Goal: Information Seeking & Learning: Learn about a topic

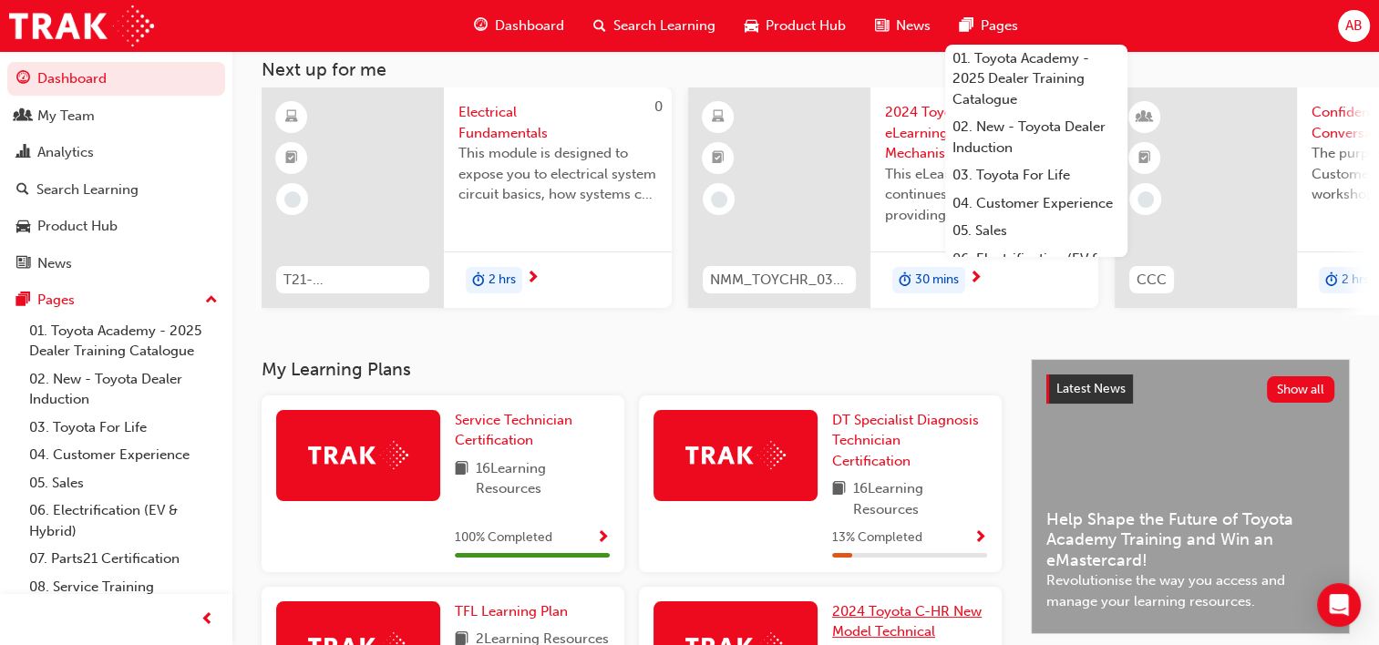
scroll to position [91, 0]
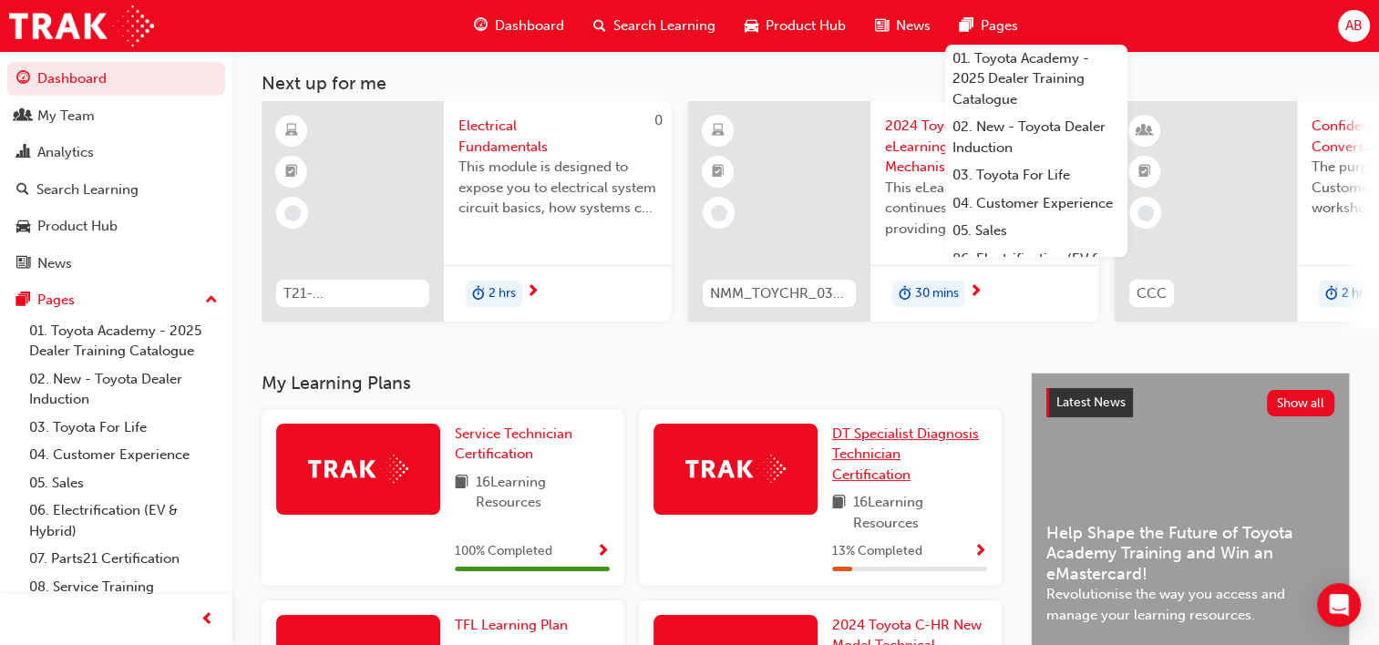
click at [881, 446] on span "DT Specialist Diagnosis Technician Certification" at bounding box center [905, 454] width 147 height 57
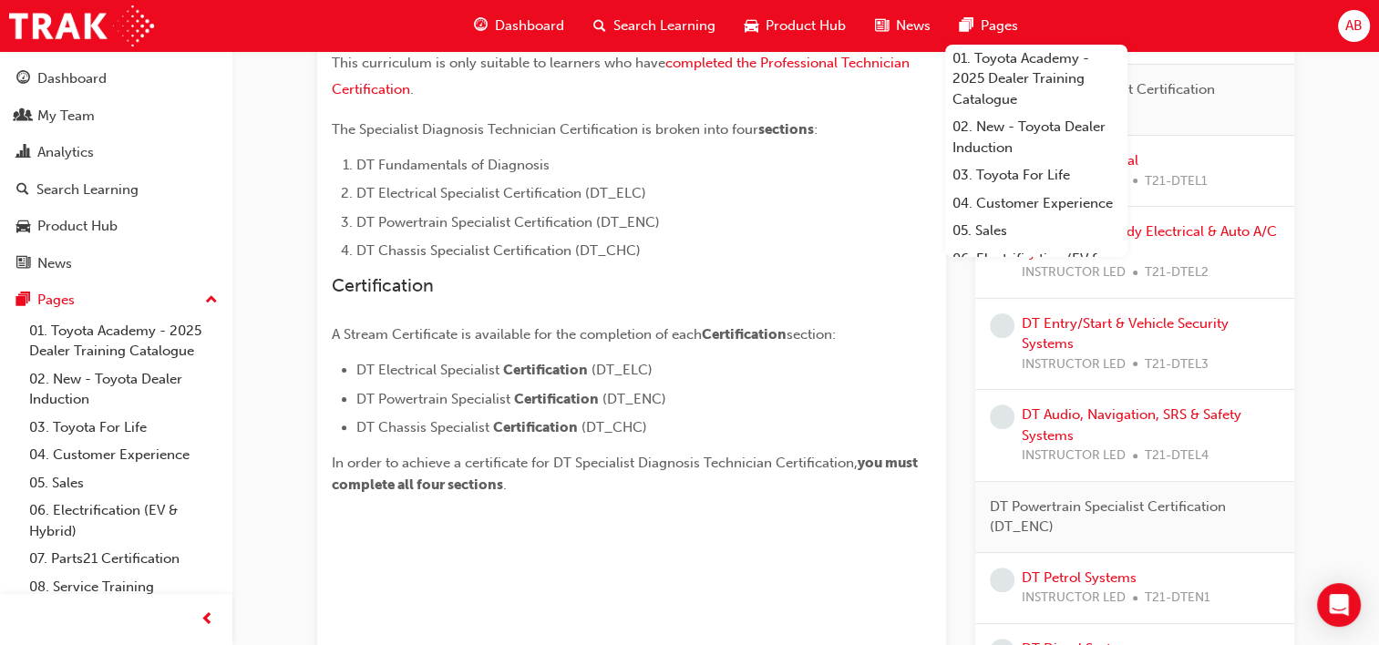
scroll to position [364, 0]
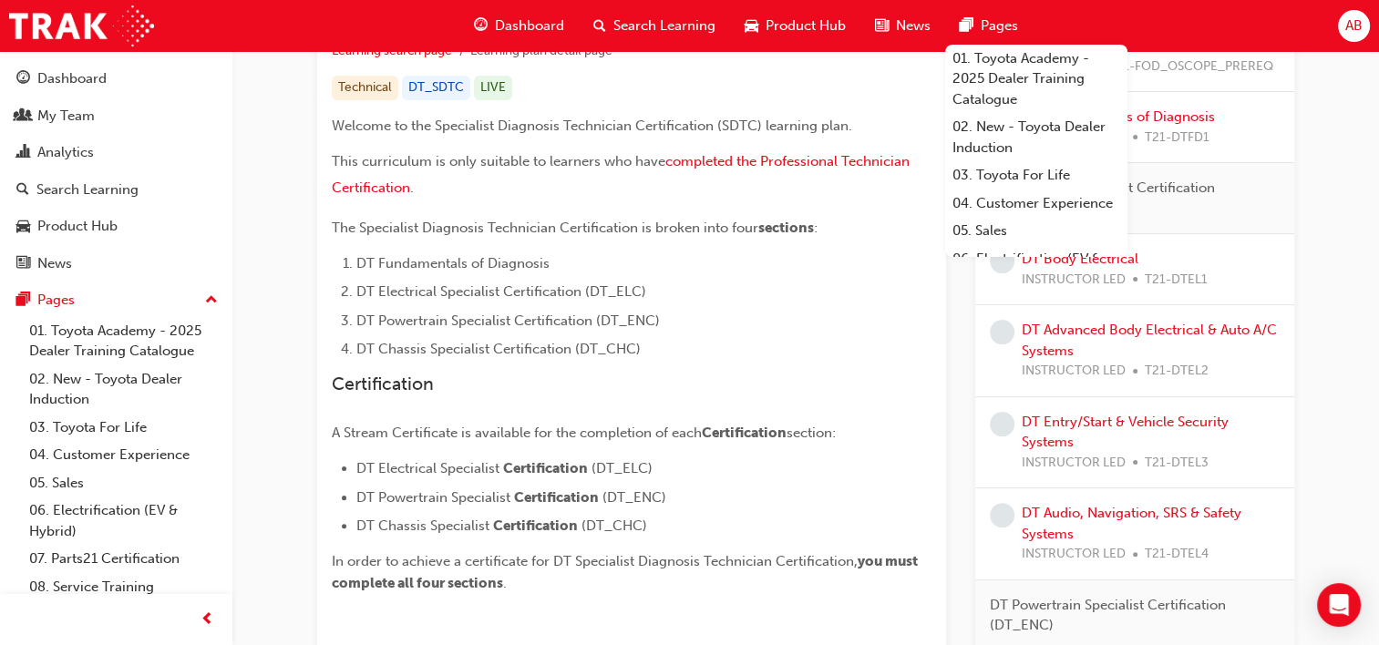
click at [1322, 122] on div "DT Specialist Diagnosis Technician Certification Learning search page Learning …" at bounding box center [805, 504] width 1035 height 1548
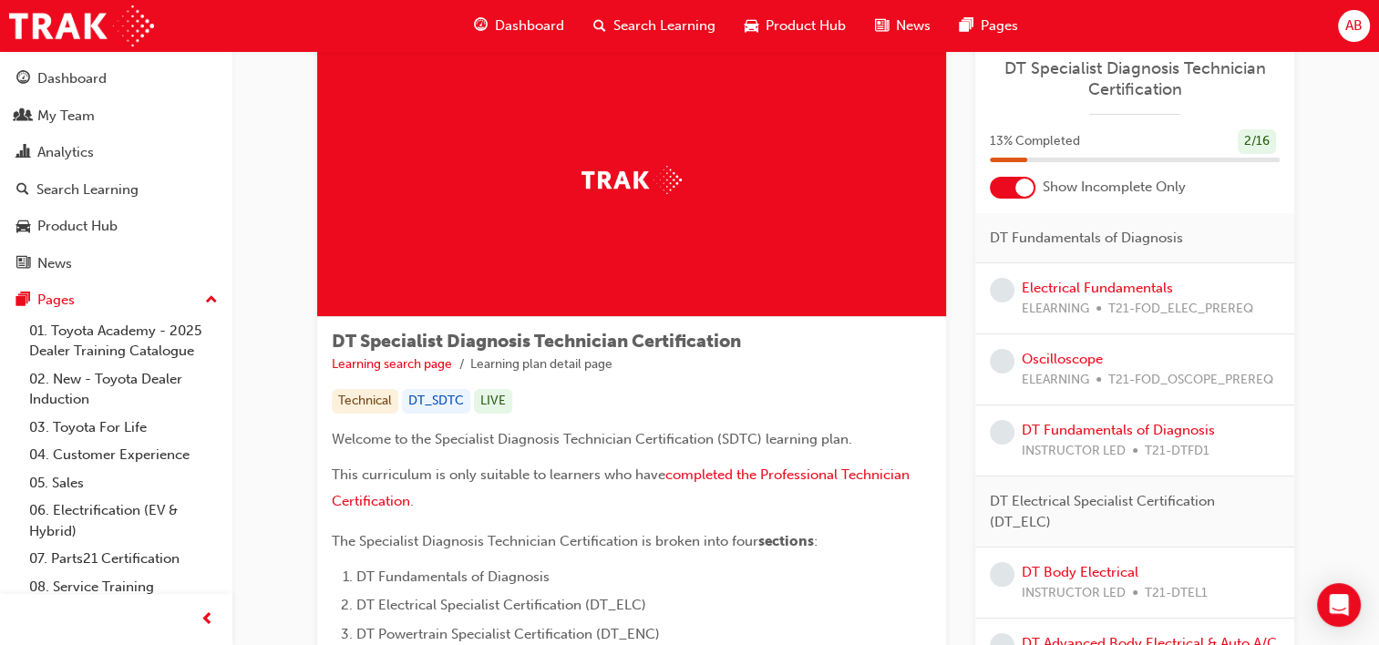
scroll to position [0, 0]
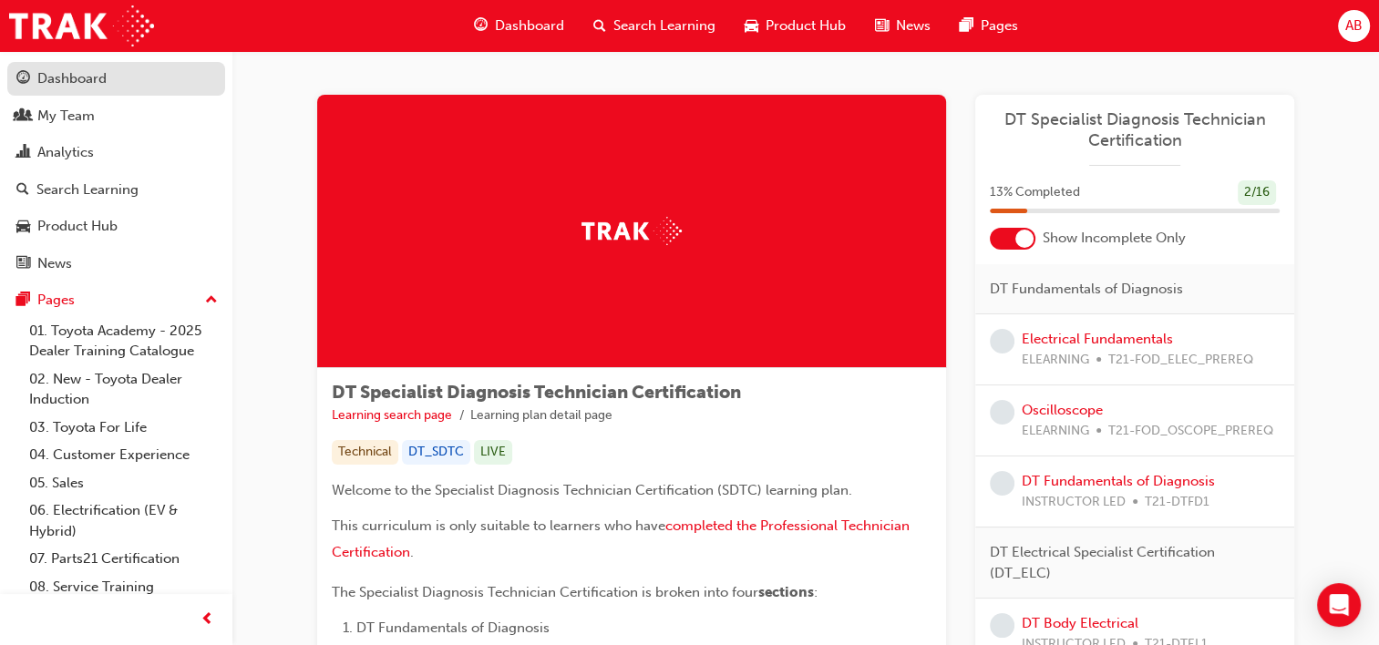
click at [86, 82] on div "Dashboard" at bounding box center [71, 78] width 69 height 21
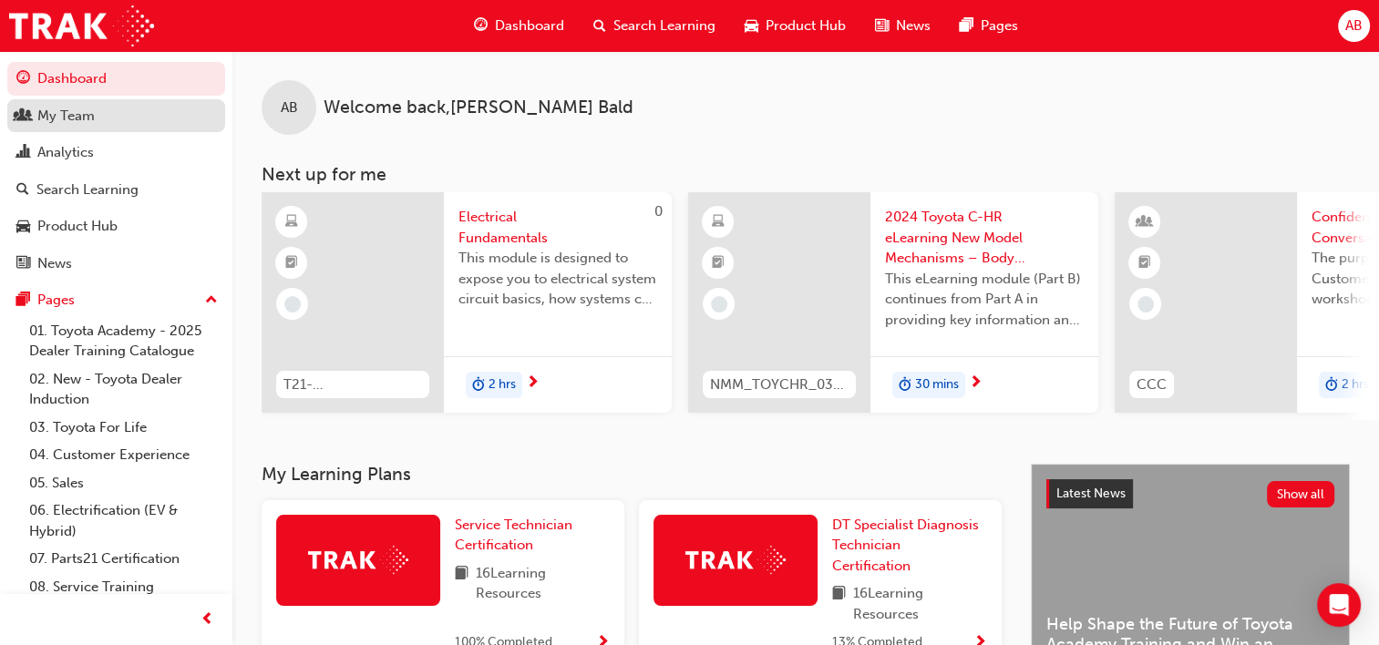
click at [103, 118] on div "My Team" at bounding box center [116, 116] width 200 height 23
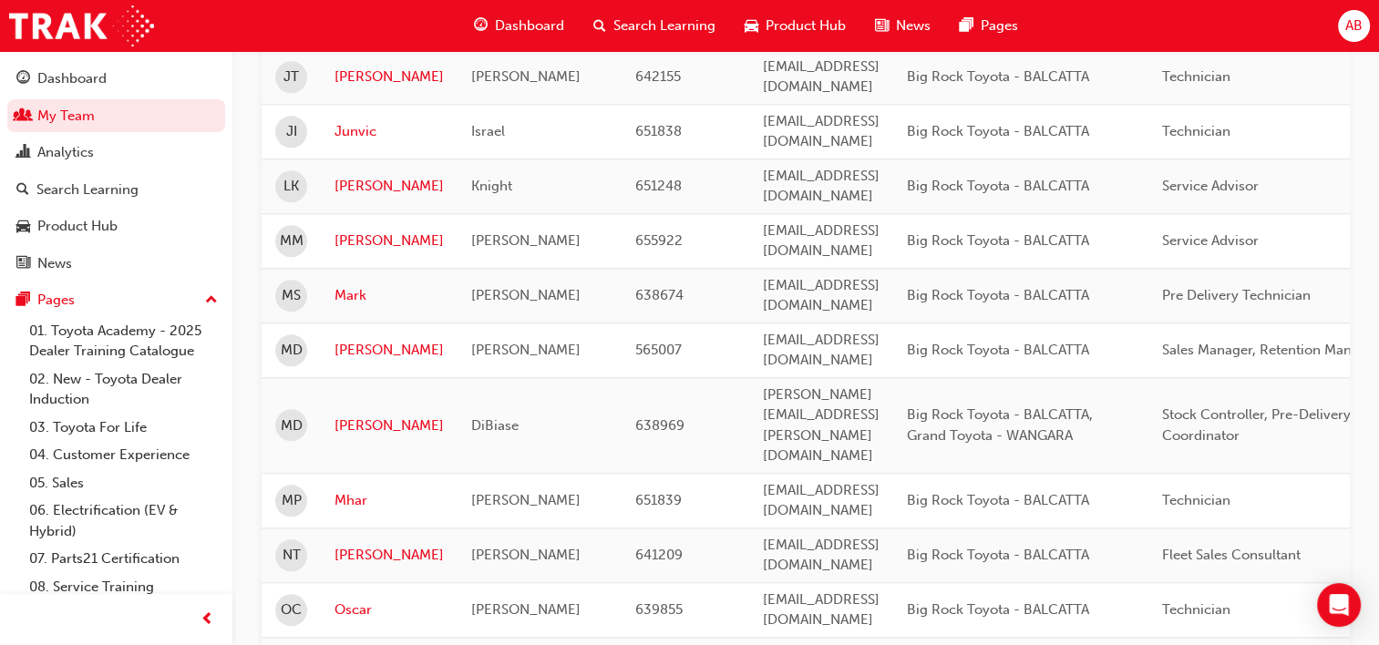
scroll to position [2267, 0]
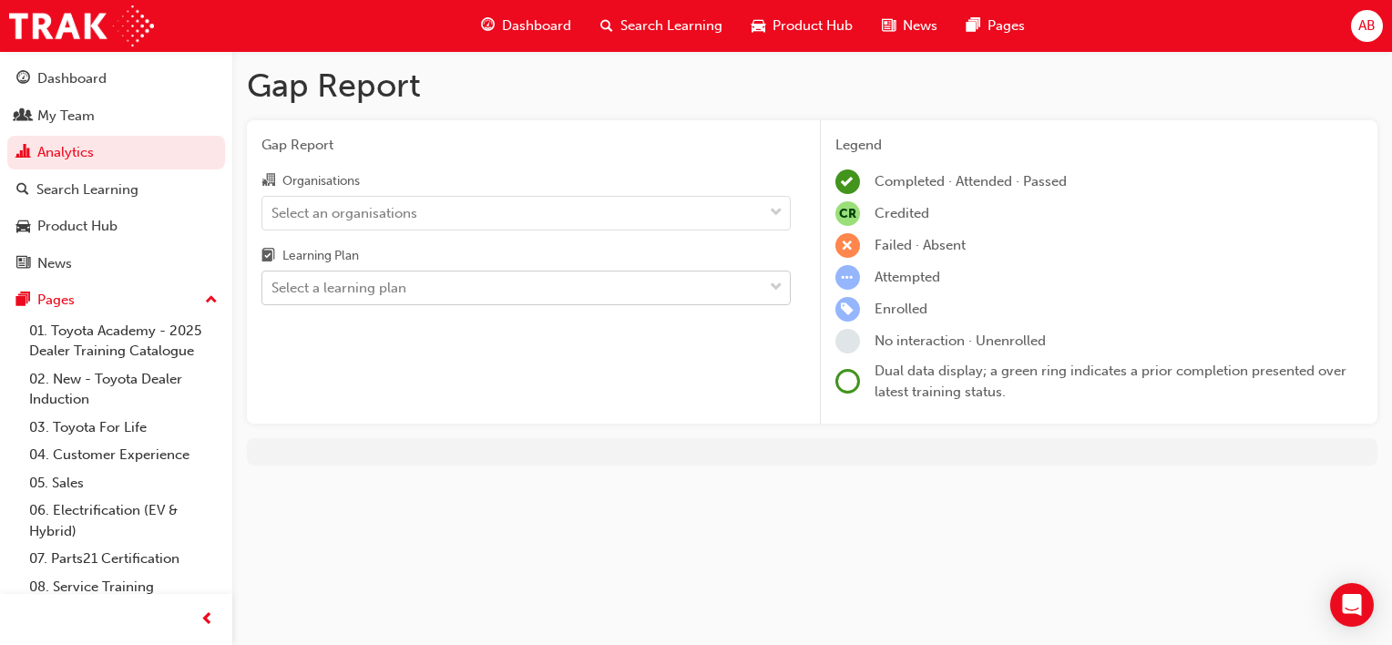
click at [412, 282] on div "Select a learning plan" at bounding box center [512, 288] width 500 height 32
click at [273, 282] on input "Learning Plan Select a learning plan" at bounding box center [273, 287] width 2 height 15
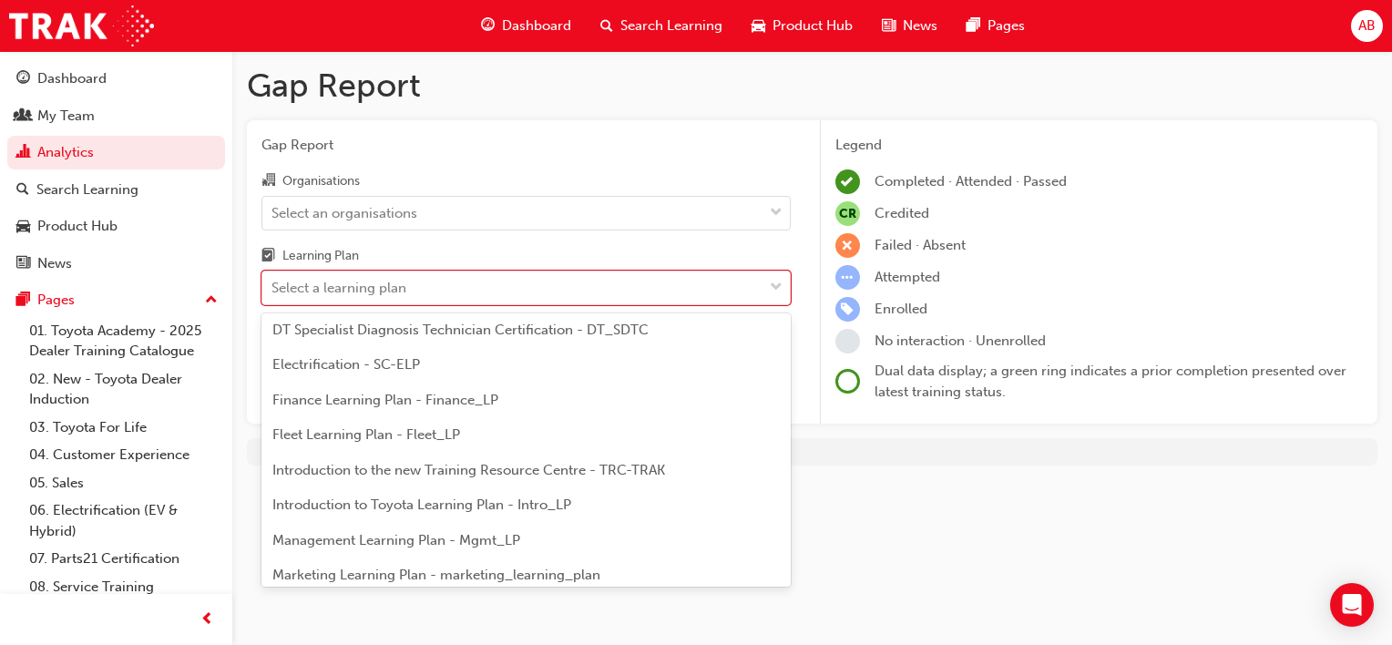
scroll to position [273, 0]
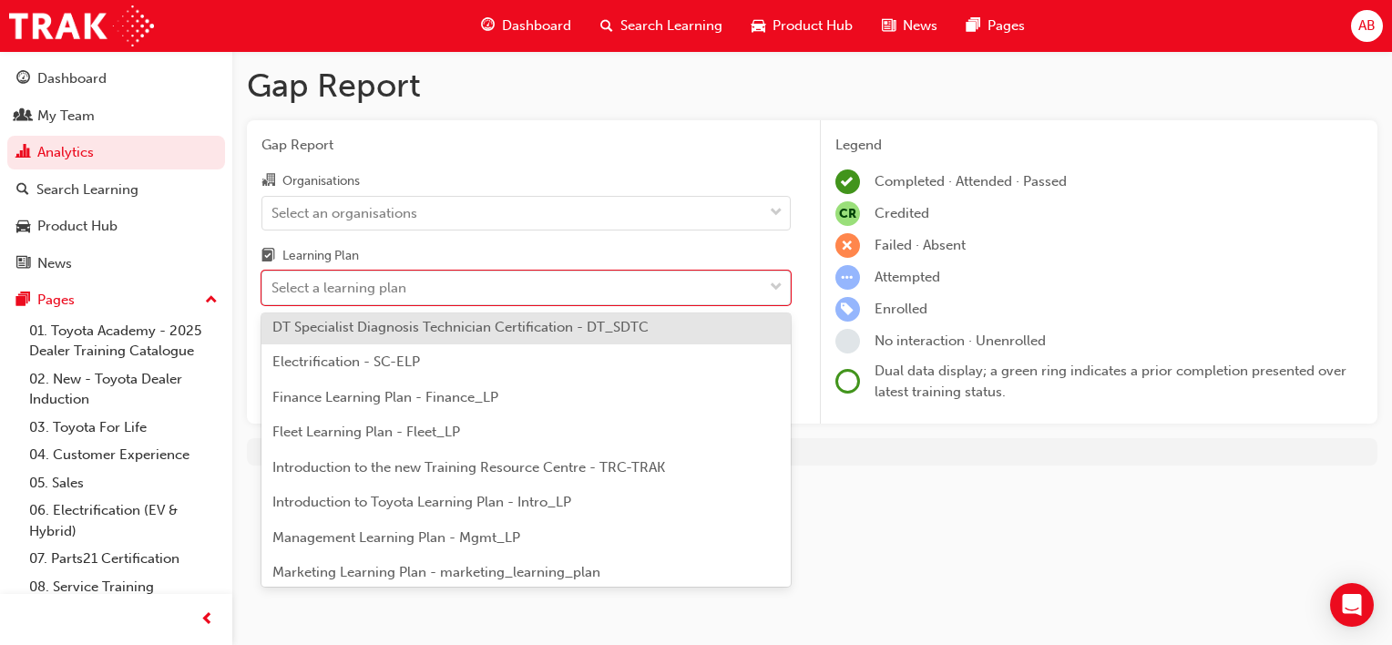
click at [346, 335] on div "DT Specialist Diagnosis Technician Certification - DT_SDTC" at bounding box center [526, 328] width 529 height 36
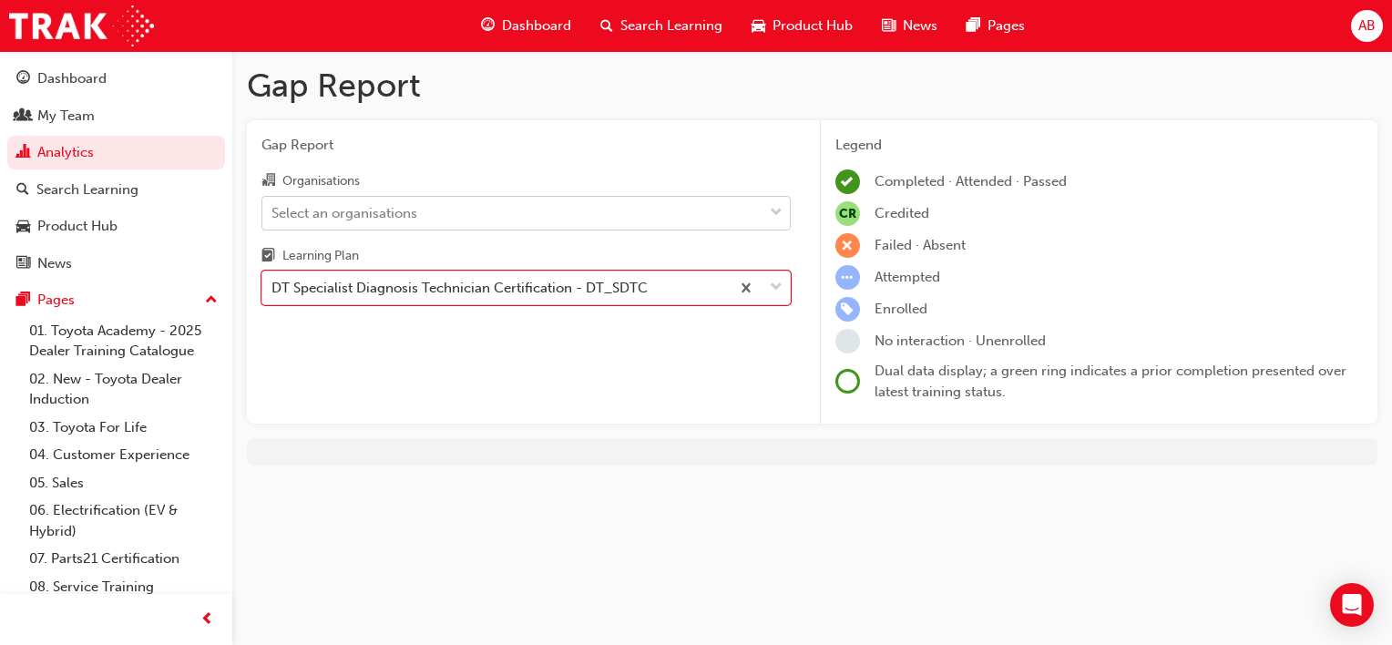
click at [771, 218] on span "down-icon" at bounding box center [776, 213] width 13 height 24
click at [273, 218] on input "Organisations Select an organisations" at bounding box center [273, 211] width 2 height 15
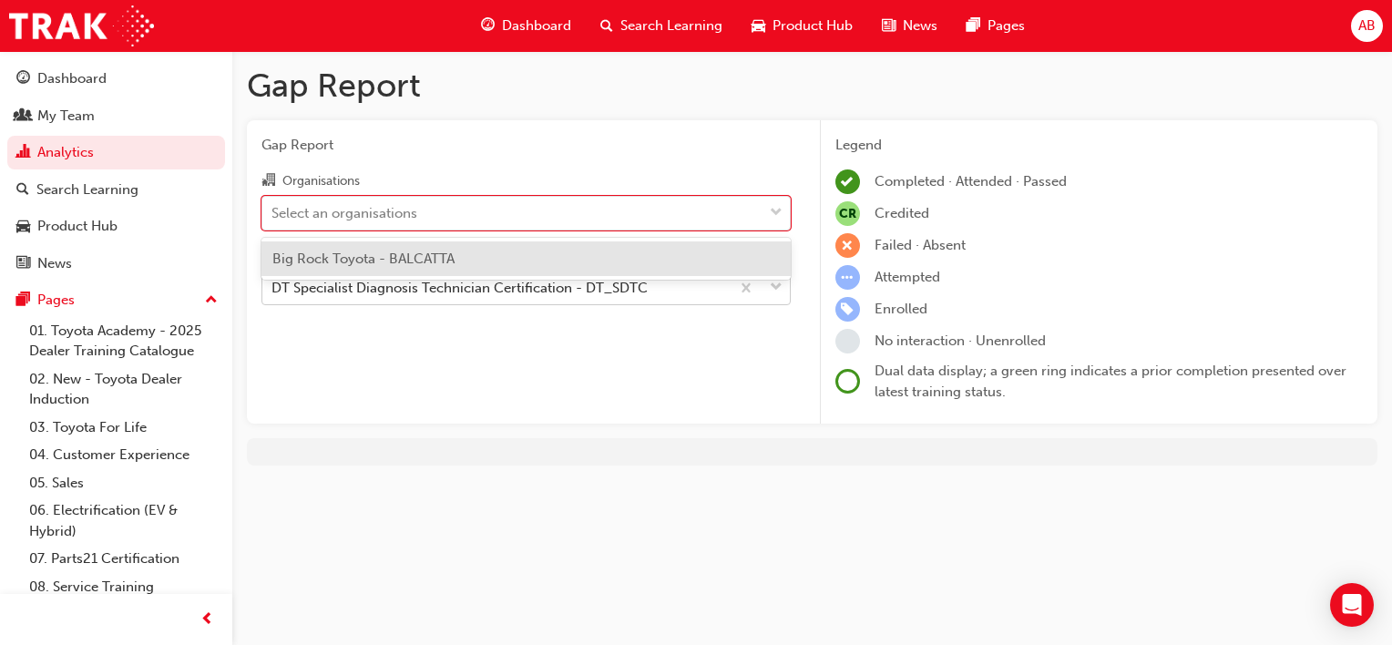
click at [554, 288] on div "DT Specialist Diagnosis Technician Certification - DT_SDTC" at bounding box center [460, 288] width 376 height 21
click at [273, 288] on input "Learning Plan DT Specialist Diagnosis Technician Certification - DT_SDTC" at bounding box center [273, 287] width 2 height 15
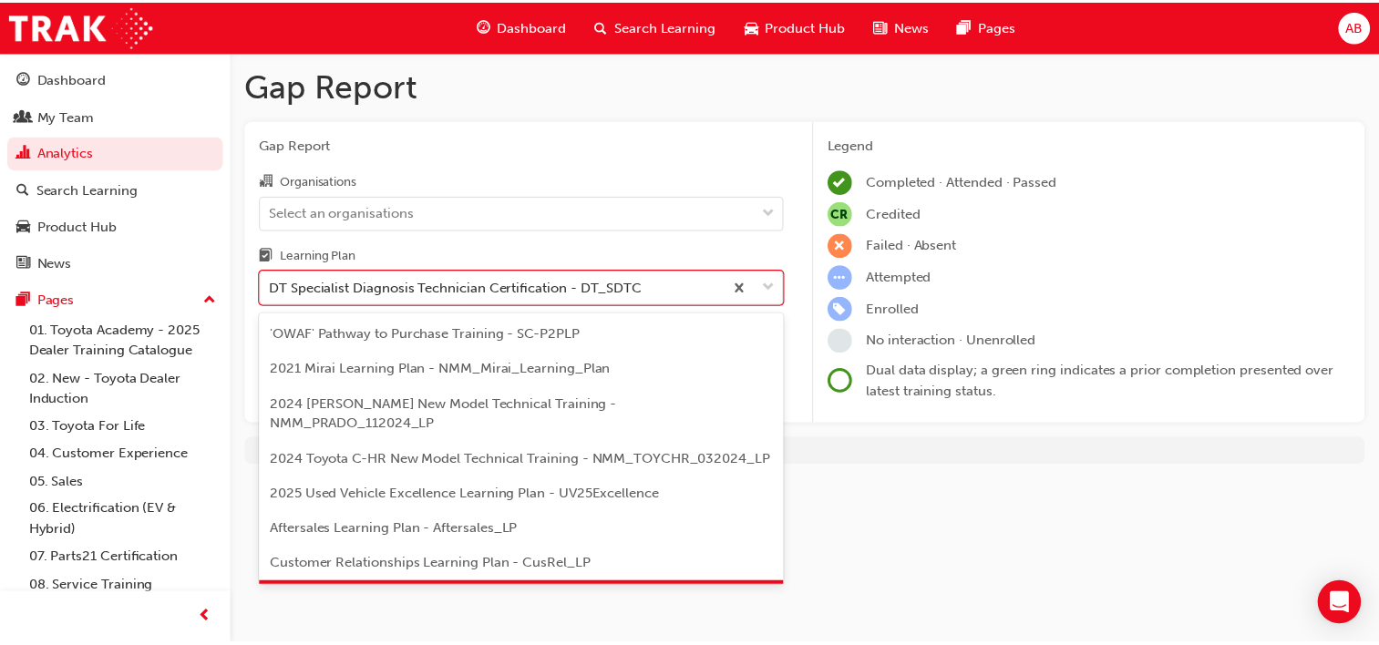
scroll to position [44, 0]
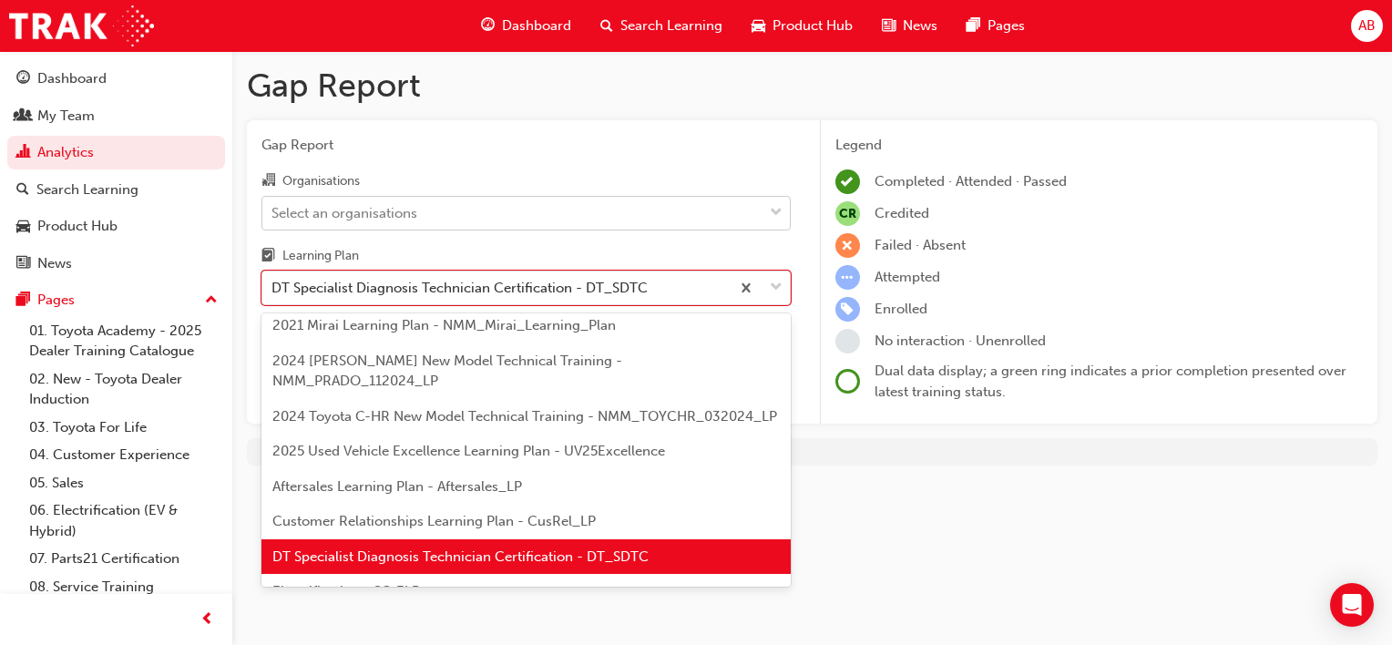
click at [511, 222] on div "Select an organisations" at bounding box center [512, 213] width 500 height 32
click at [273, 220] on input "Organisations Select an organisations" at bounding box center [273, 211] width 2 height 15
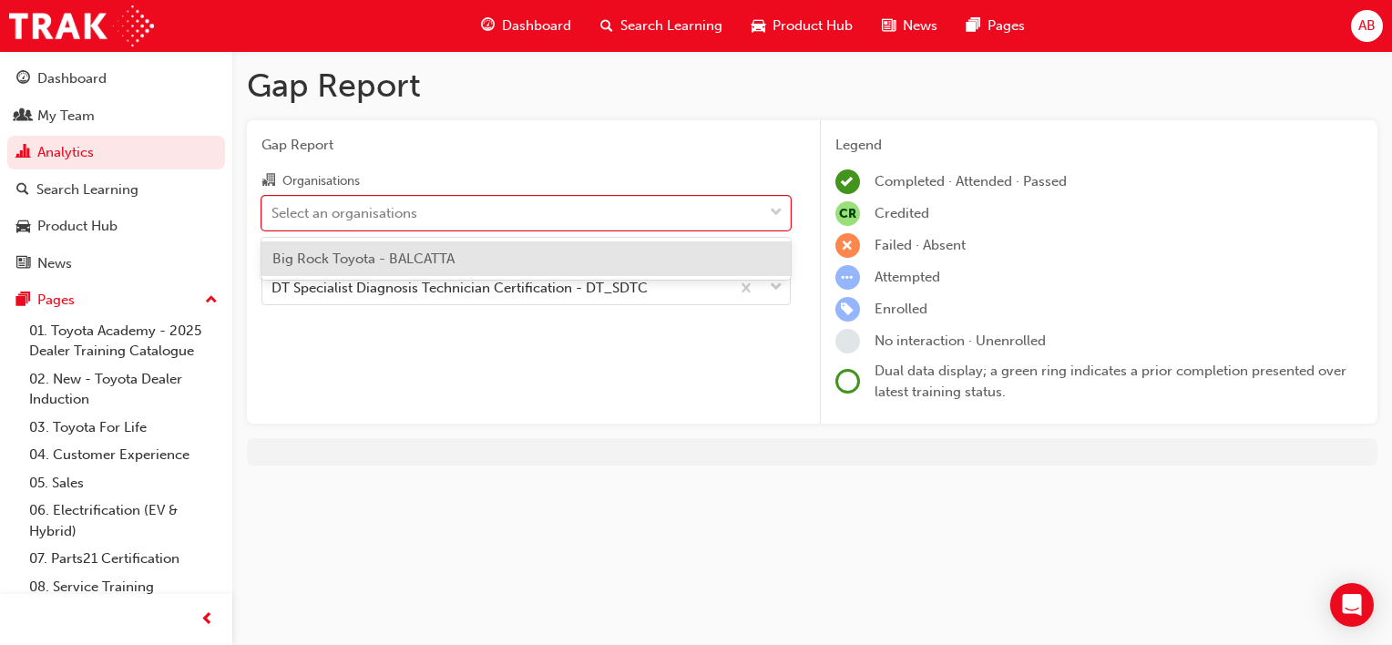
click at [449, 259] on span "Big Rock Toyota - BALCATTA" at bounding box center [363, 259] width 182 height 16
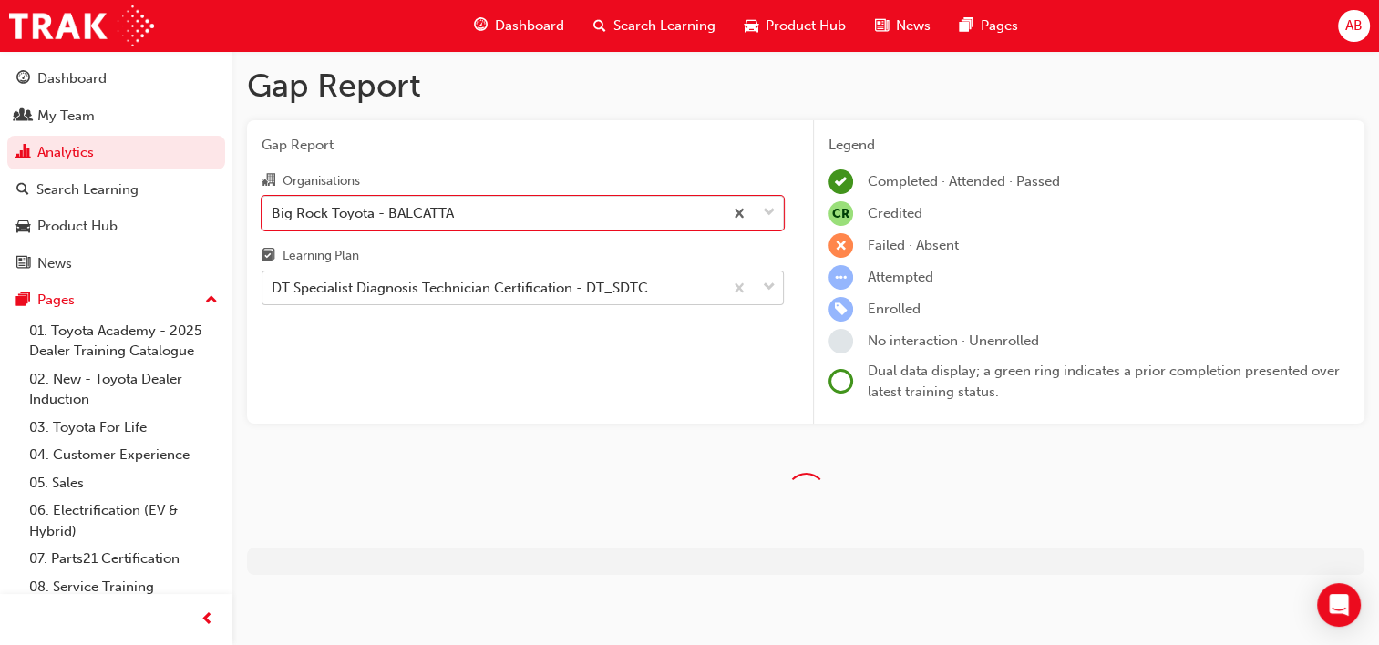
click at [408, 292] on div "DT Specialist Diagnosis Technician Certification - DT_SDTC" at bounding box center [460, 288] width 376 height 21
click at [273, 292] on input "Learning Plan DT Specialist Diagnosis Technician Certification - DT_SDTC" at bounding box center [273, 287] width 2 height 15
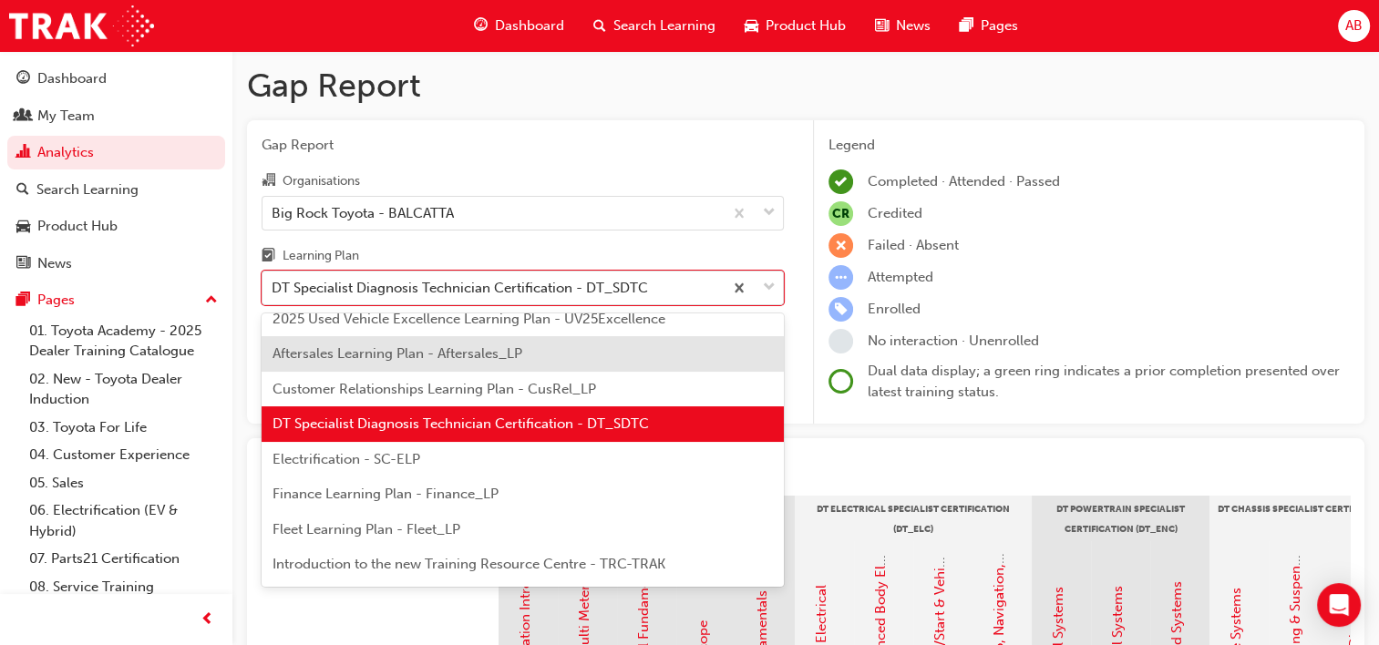
scroll to position [226, 0]
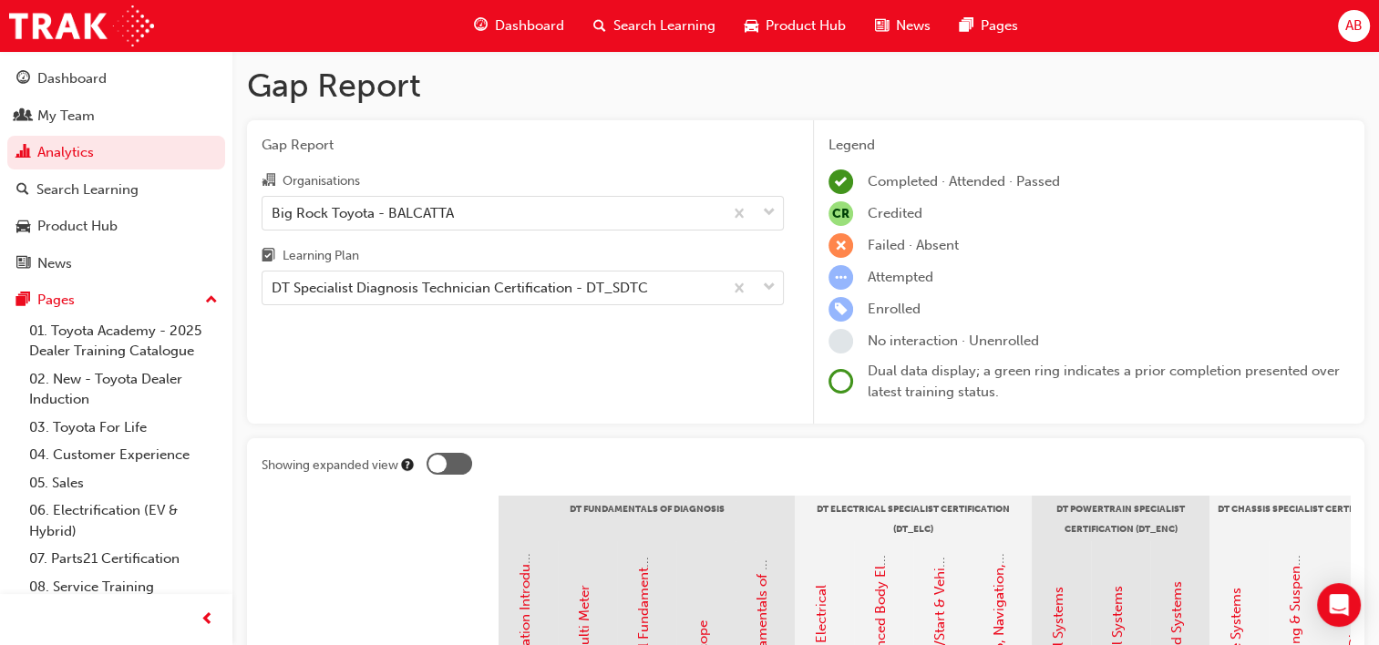
drag, startPoint x: 744, startPoint y: 244, endPoint x: 740, endPoint y: 259, distance: 15.0
click at [744, 244] on div "Organisations Big Rock Toyota - BALCATTA Learning Plan DT Specialist Diagnosis …" at bounding box center [523, 237] width 522 height 136
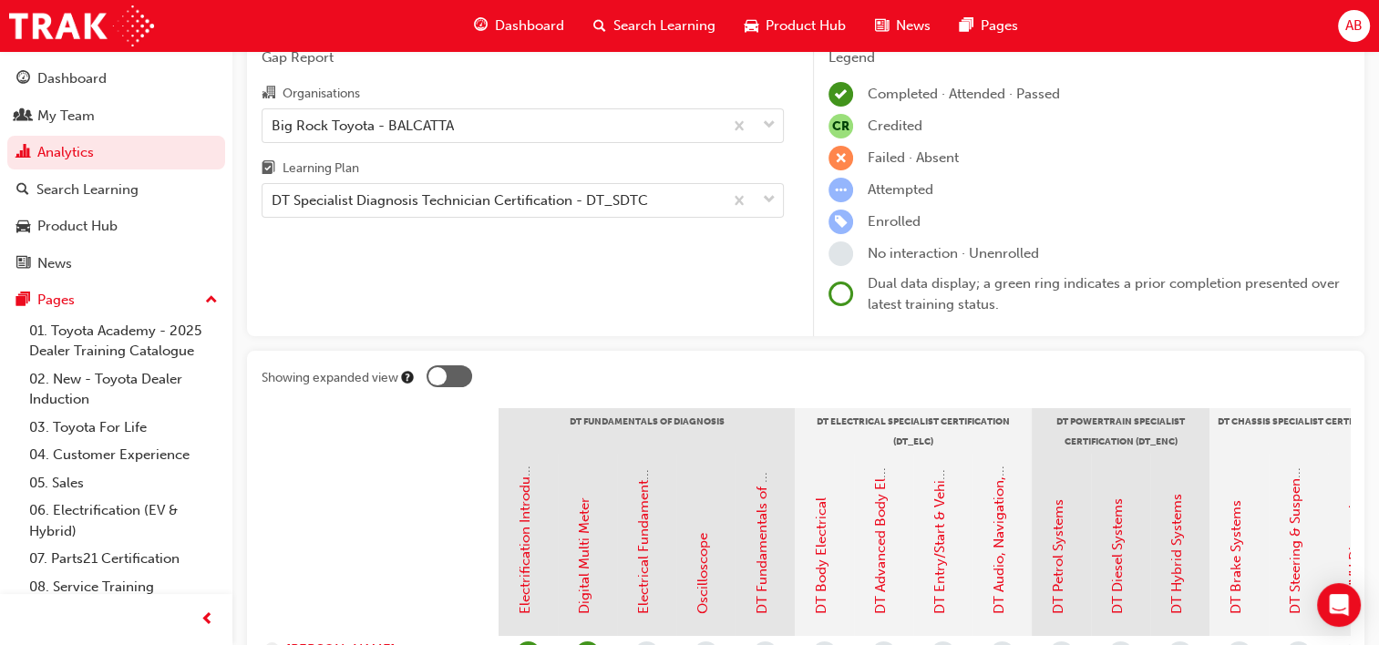
scroll to position [273, 0]
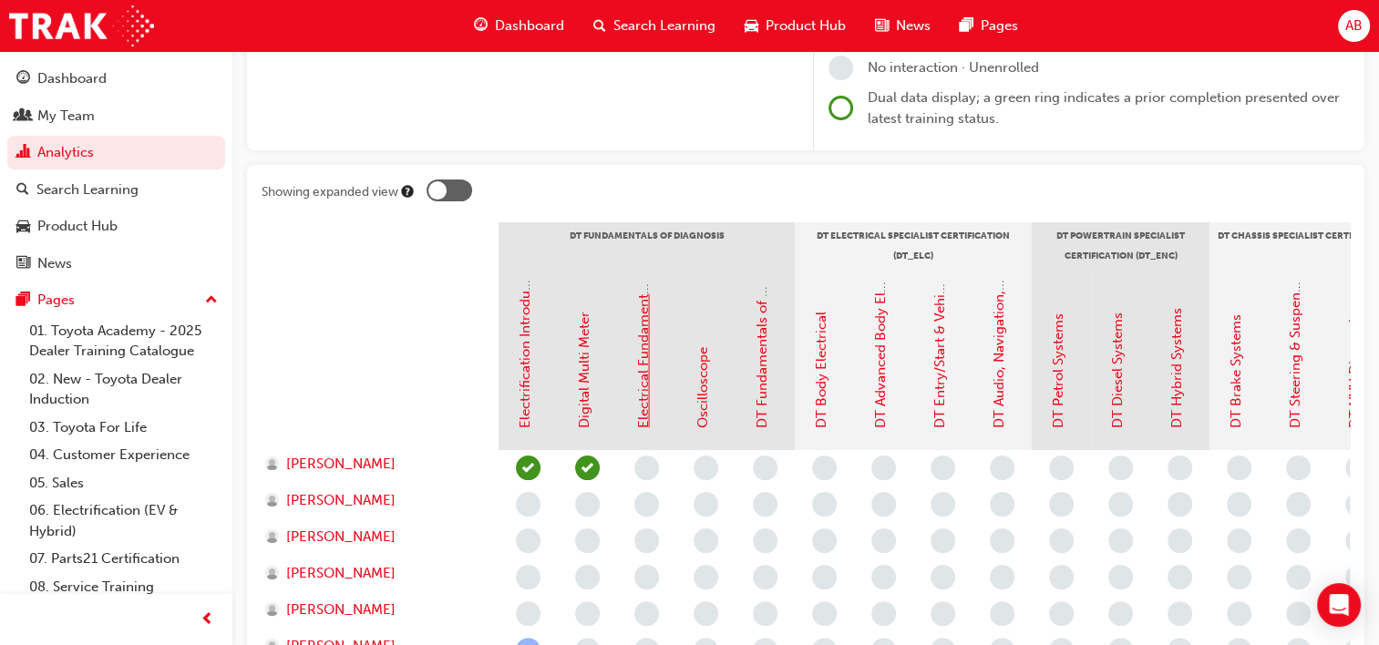
click at [642, 405] on link "Electrical Fundamentals" at bounding box center [643, 352] width 16 height 151
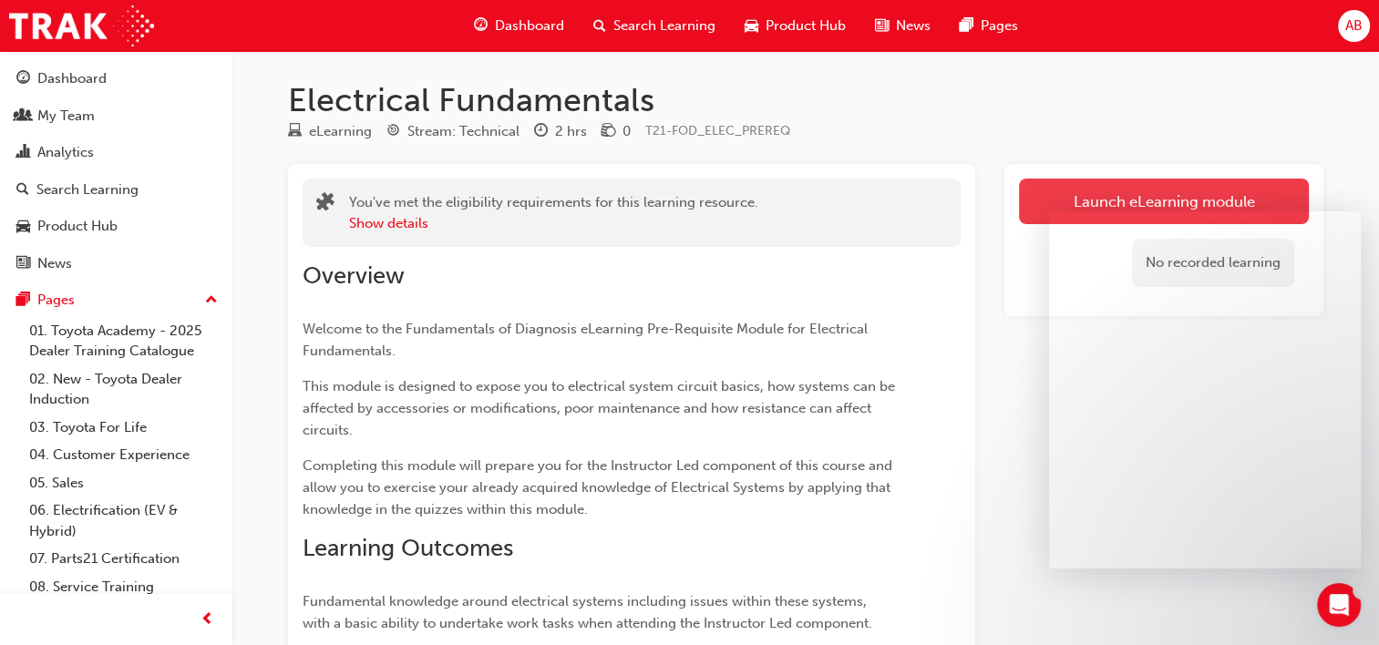
click at [1141, 201] on link "Launch eLearning module" at bounding box center [1164, 202] width 290 height 46
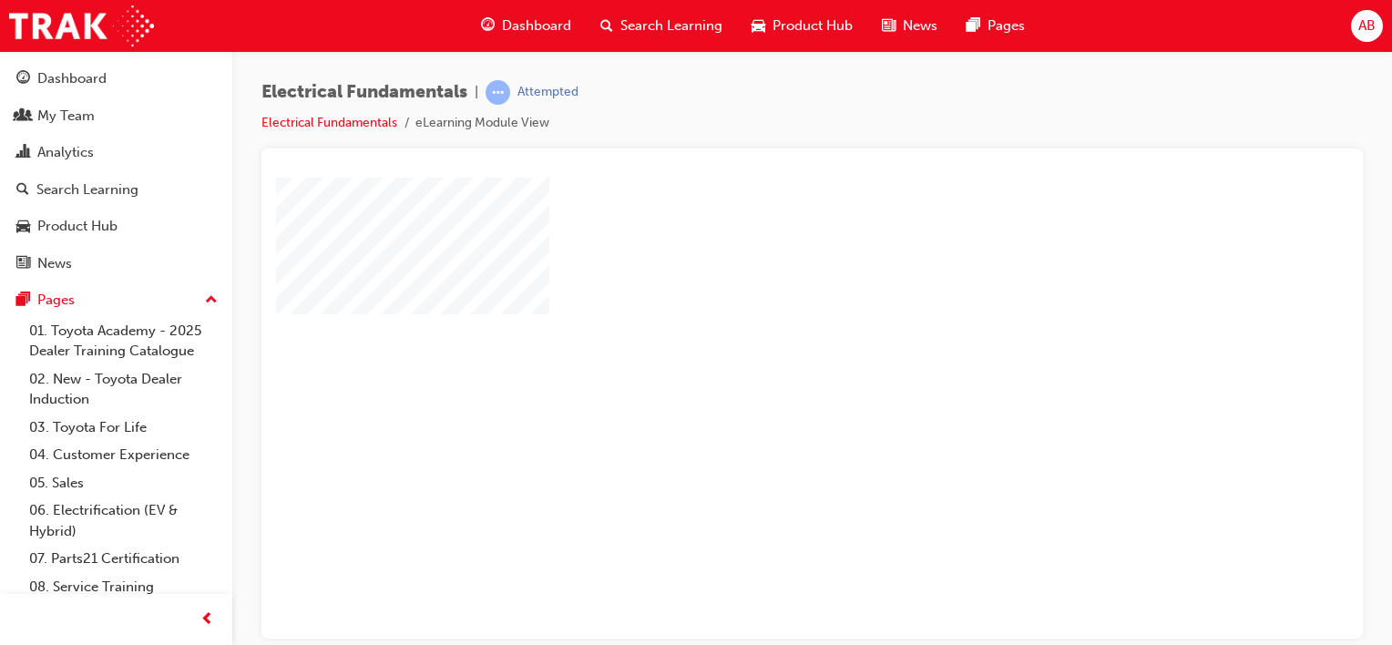
click at [760, 354] on div "play" at bounding box center [760, 354] width 0 height 0
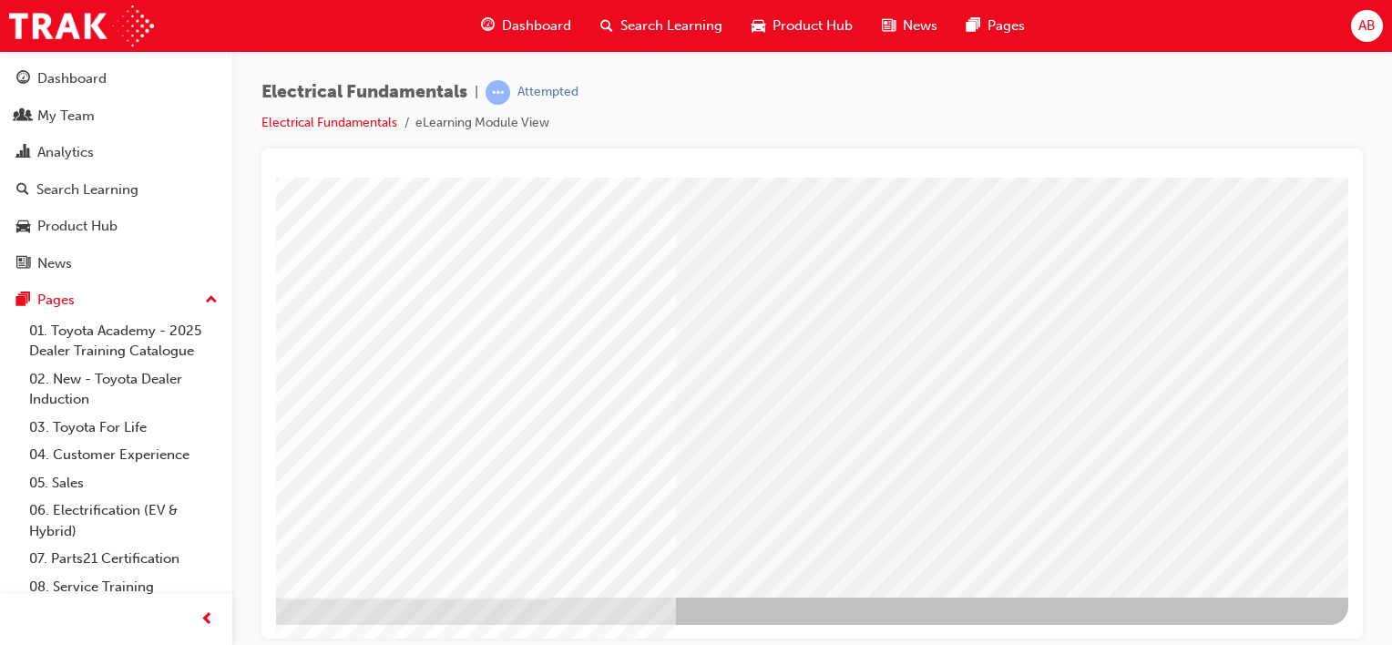
scroll to position [236, 0]
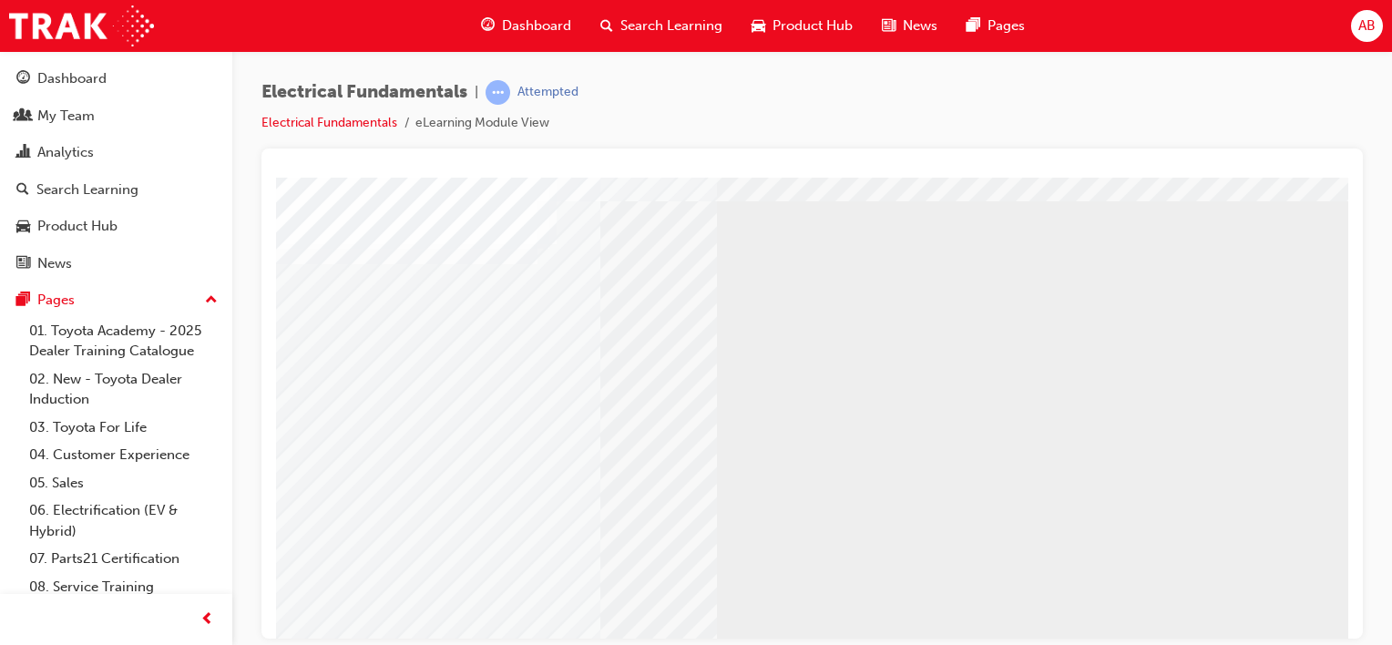
scroll to position [0, 0]
drag, startPoint x: 760, startPoint y: 68, endPoint x: 1059, endPoint y: 84, distance: 299.3
click at [1056, 87] on div "Electrical Fundamentals | Attempted Electrical Fundamentals eLearning Module Vi…" at bounding box center [813, 114] width 1102 height 68
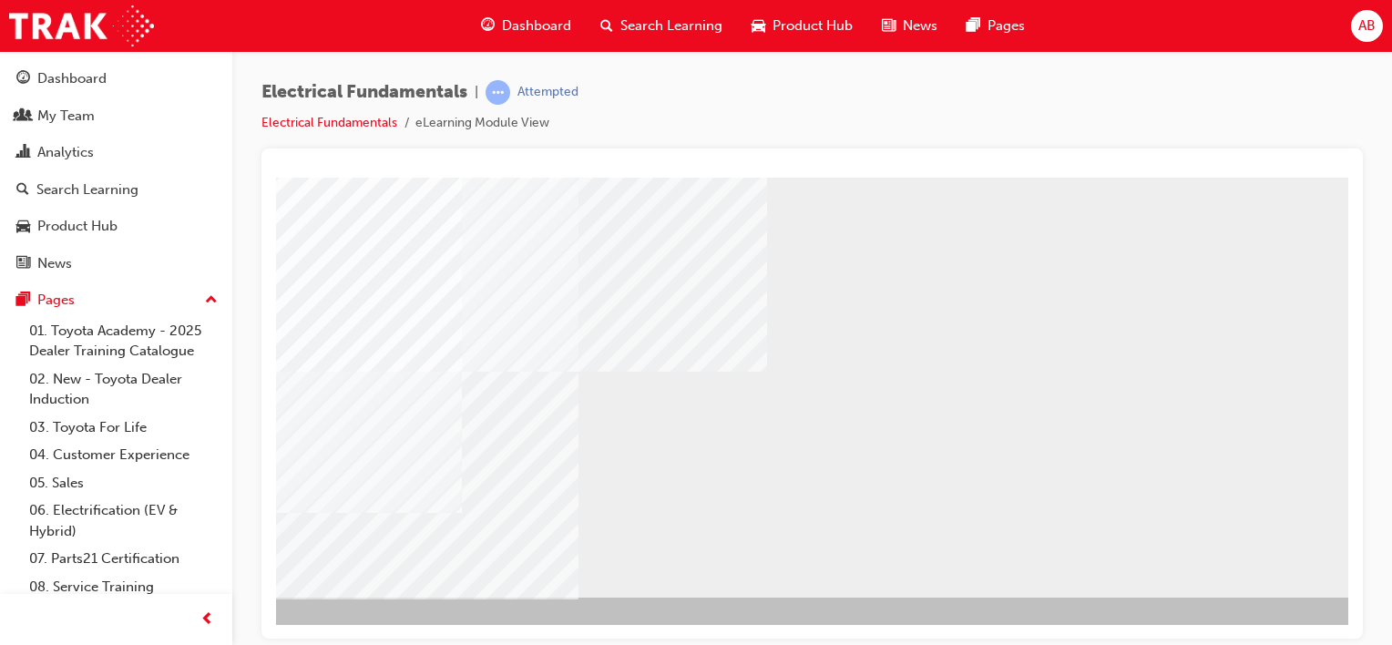
scroll to position [236, 180]
click at [224, 630] on div "NEXT Trigger this button to go to the next slide" at bounding box center [166, 646] width 115 height 33
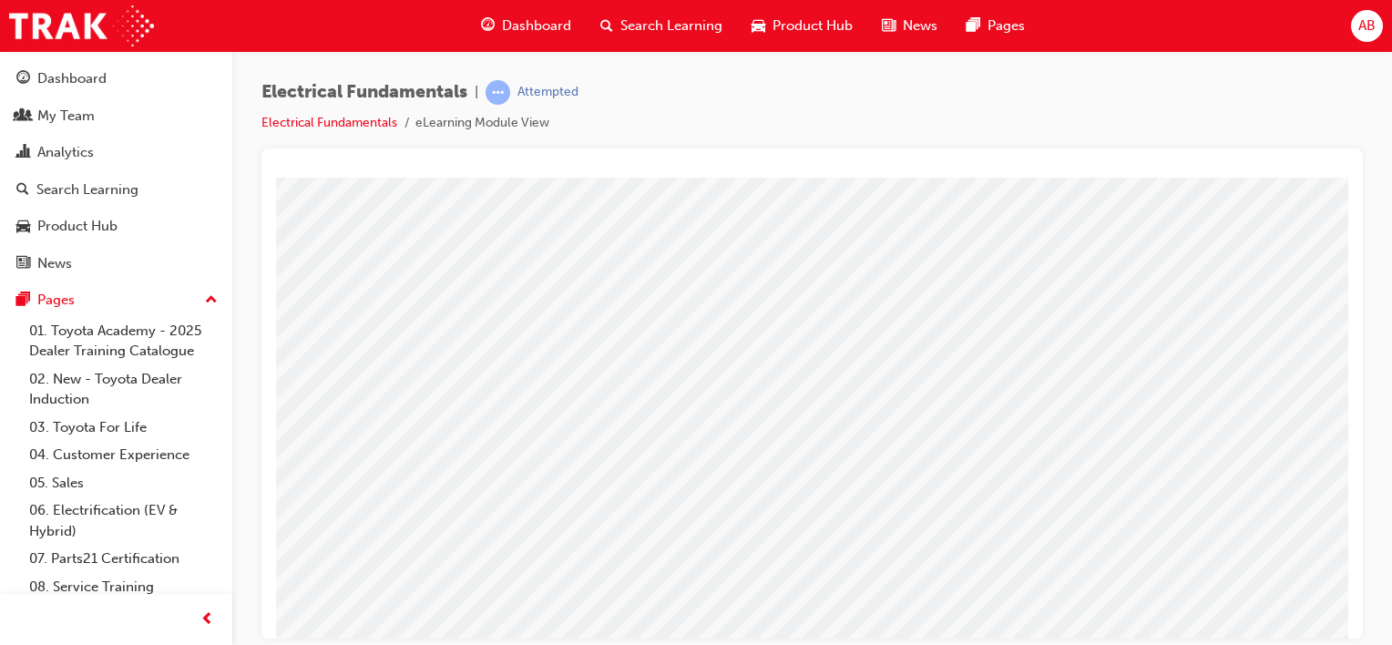
scroll to position [236, 0]
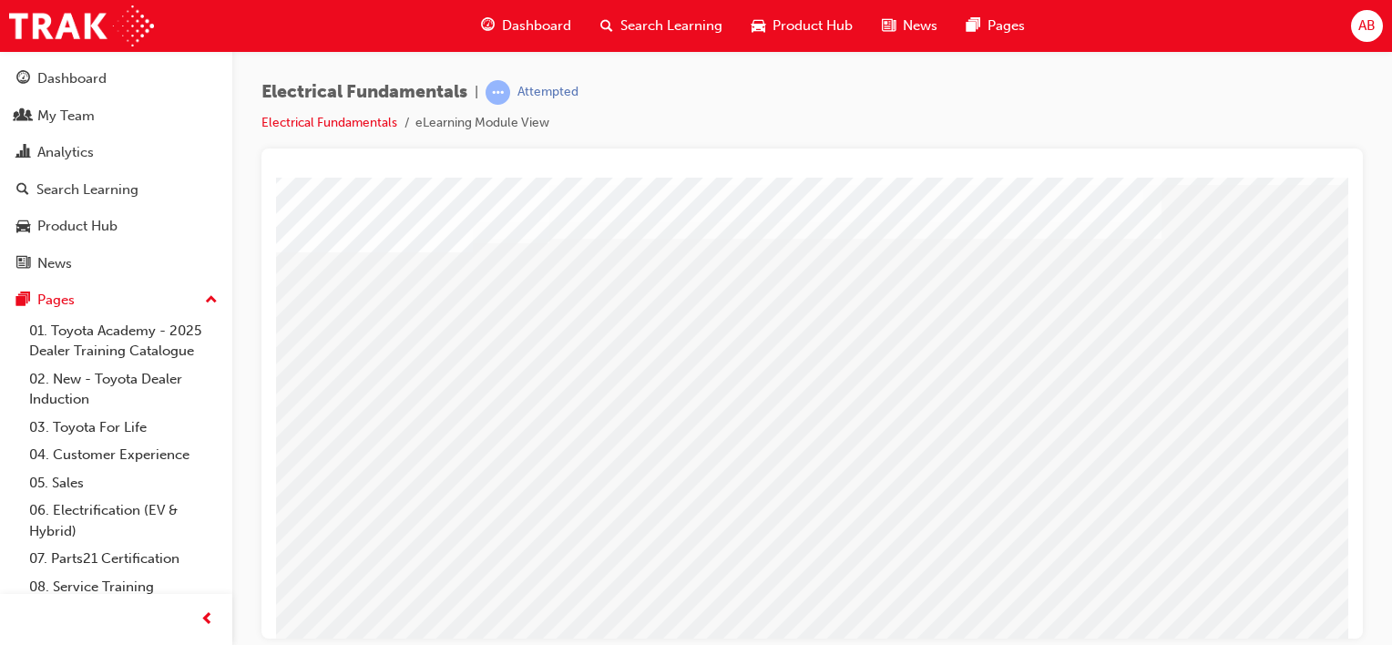
scroll to position [182, 0]
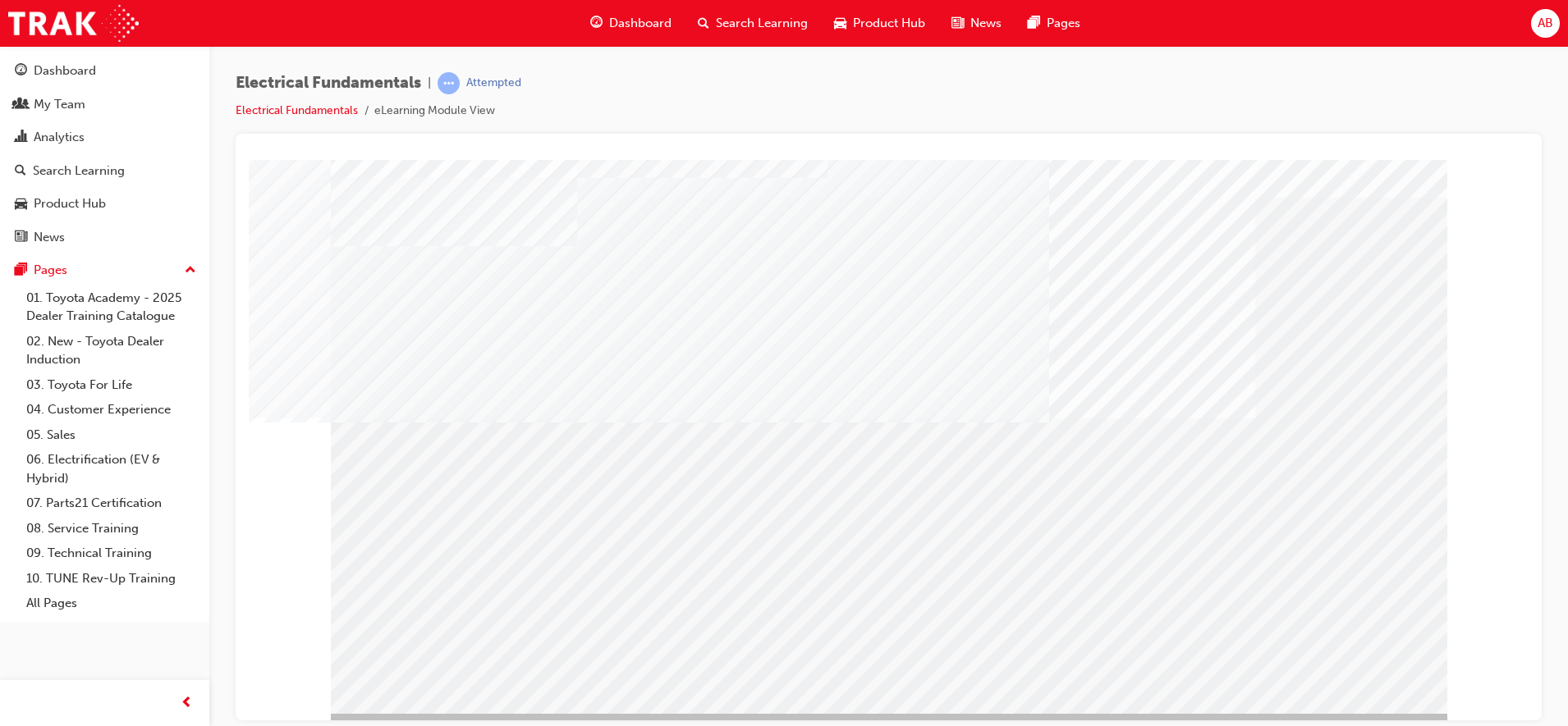
scroll to position [55, 0]
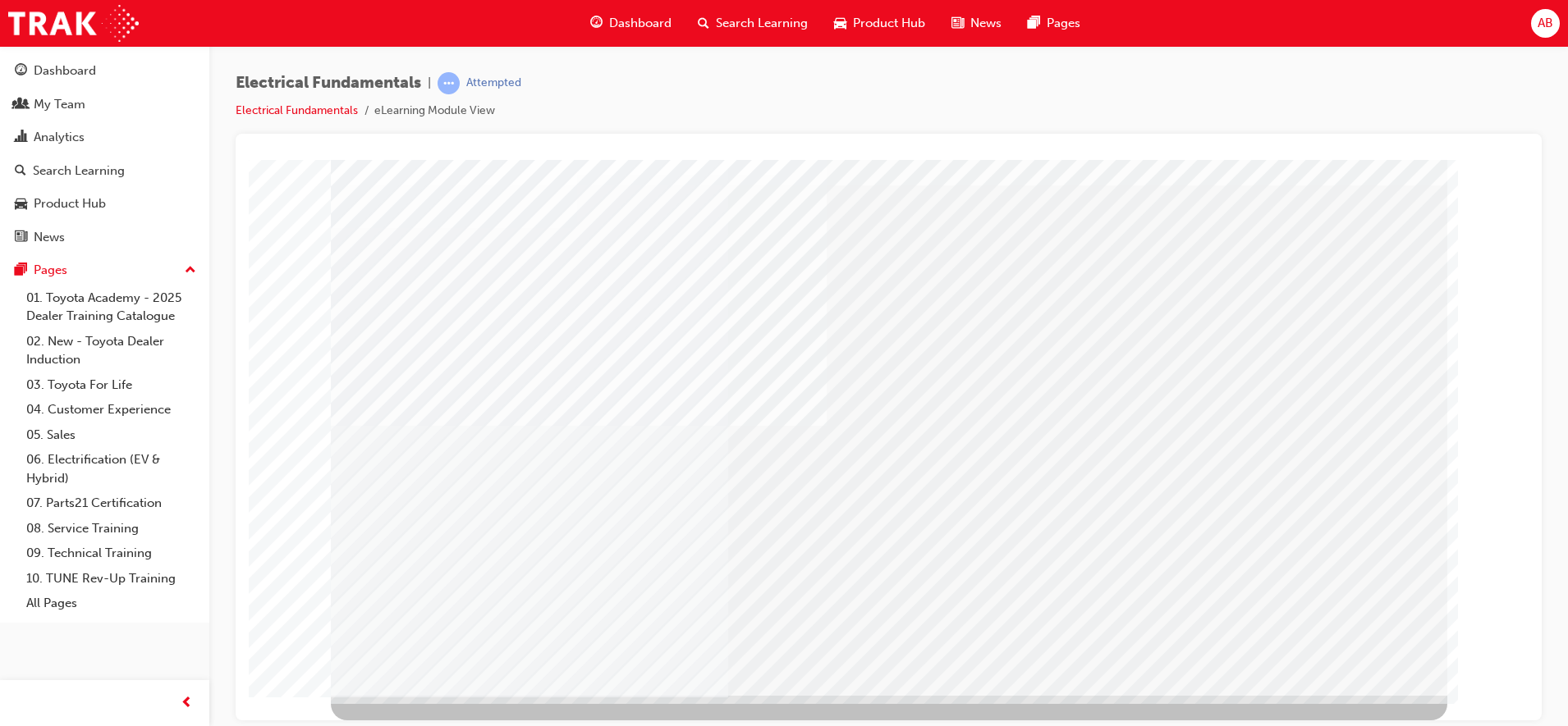
scroll to position [0, 0]
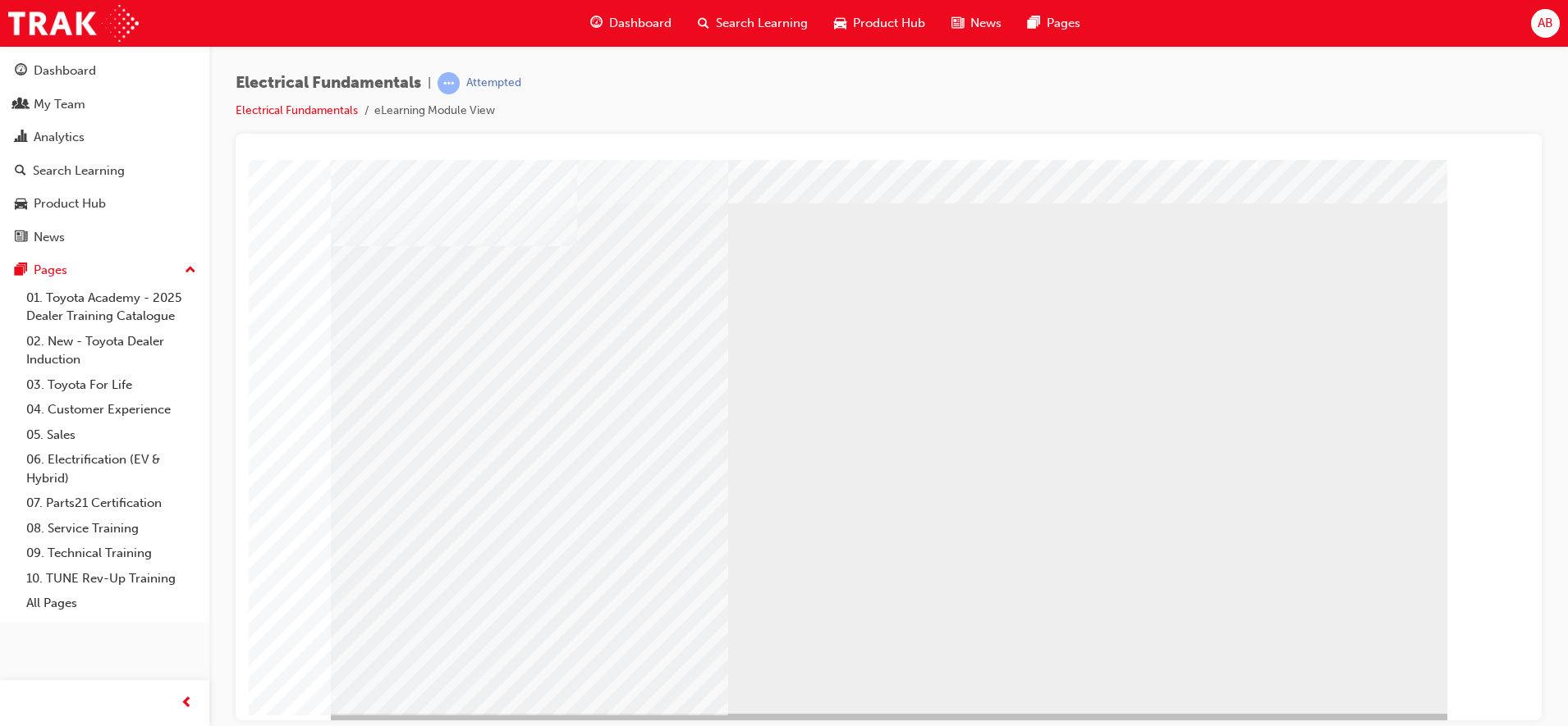
scroll to position [55, 0]
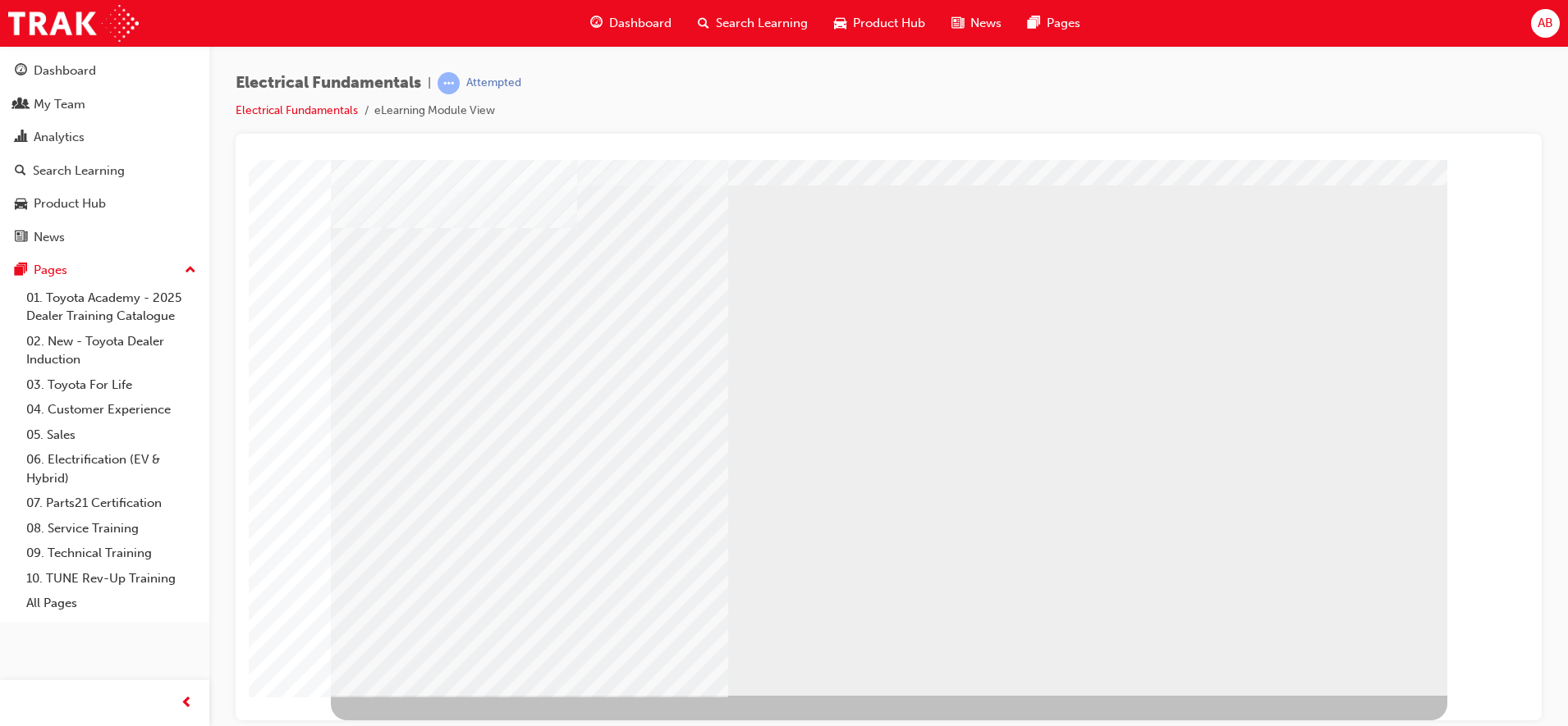
click at [434, 580] on div "NEXT Trigger this button to go to the next slide" at bounding box center [382, 740] width 104 height 30
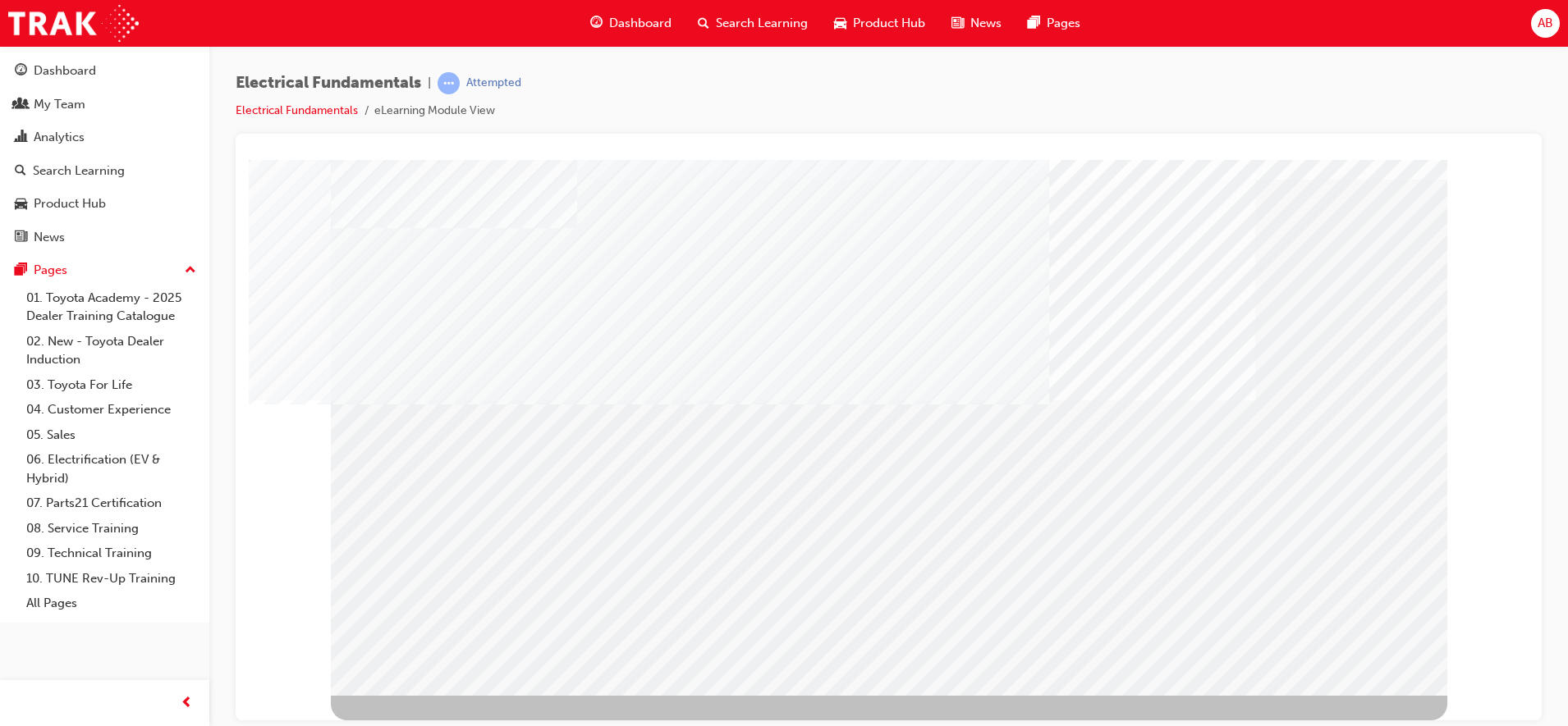
scroll to position [0, 0]
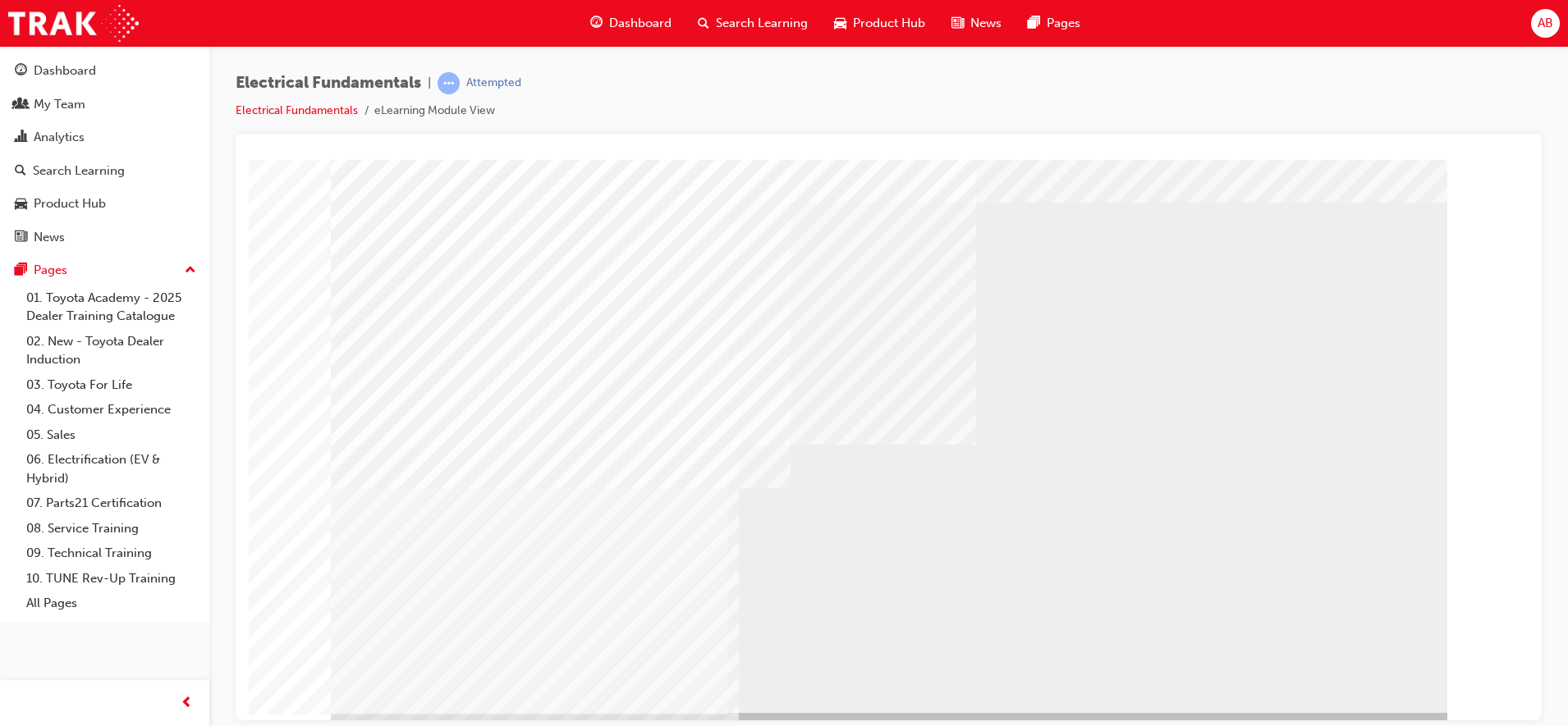
scroll to position [55, 0]
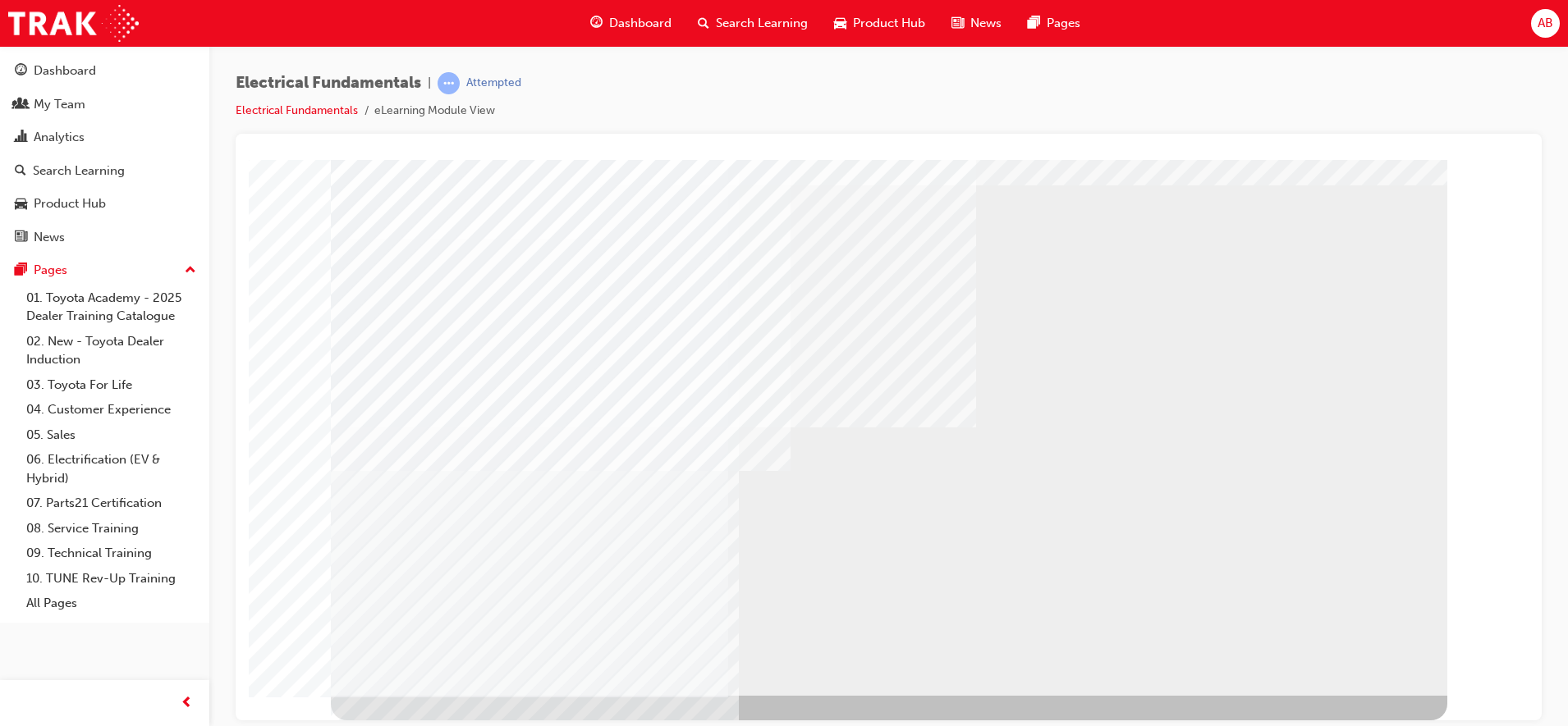
click at [419, 580] on div "BACK Trigger this button to go to the previous slide" at bounding box center [382, 710] width 104 height 30
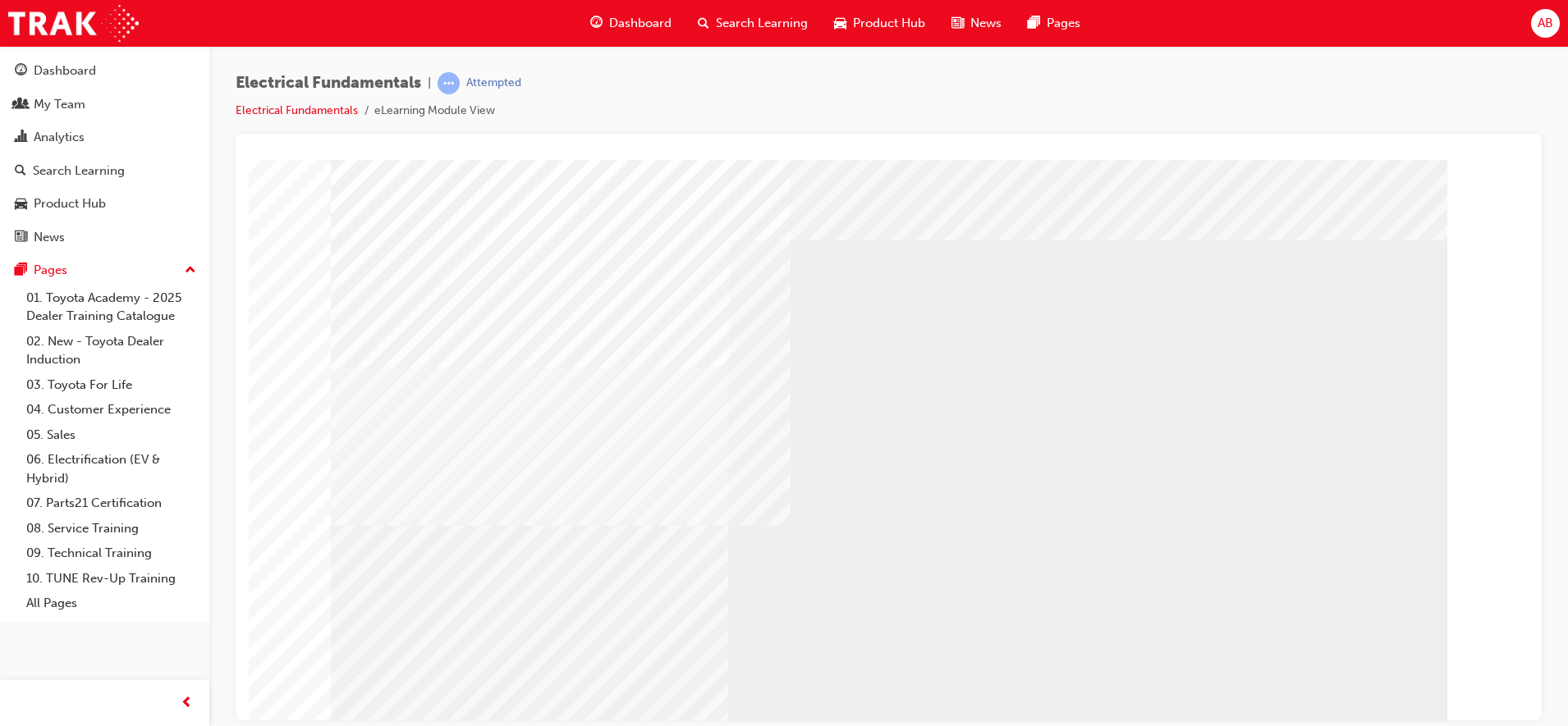
scroll to position [55, 0]
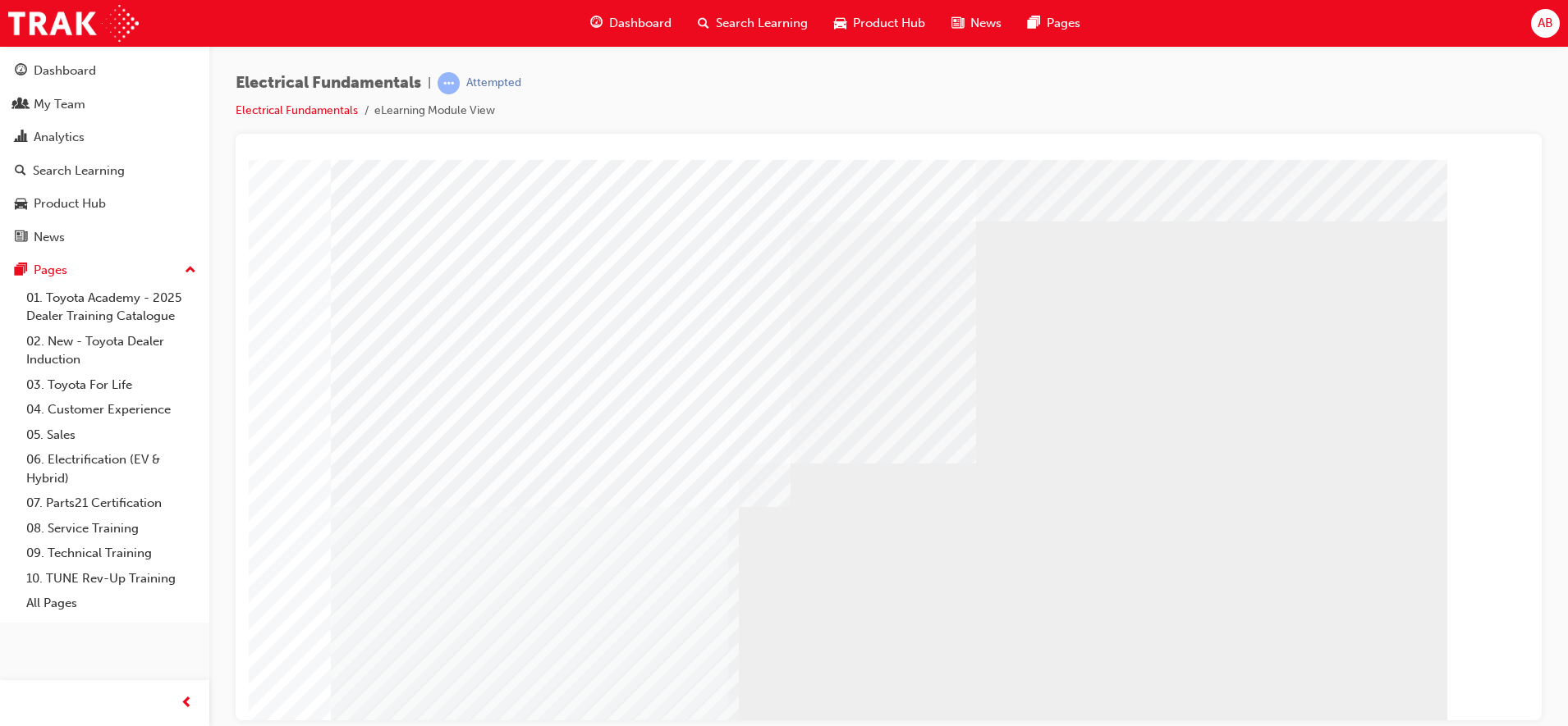
scroll to position [55, 0]
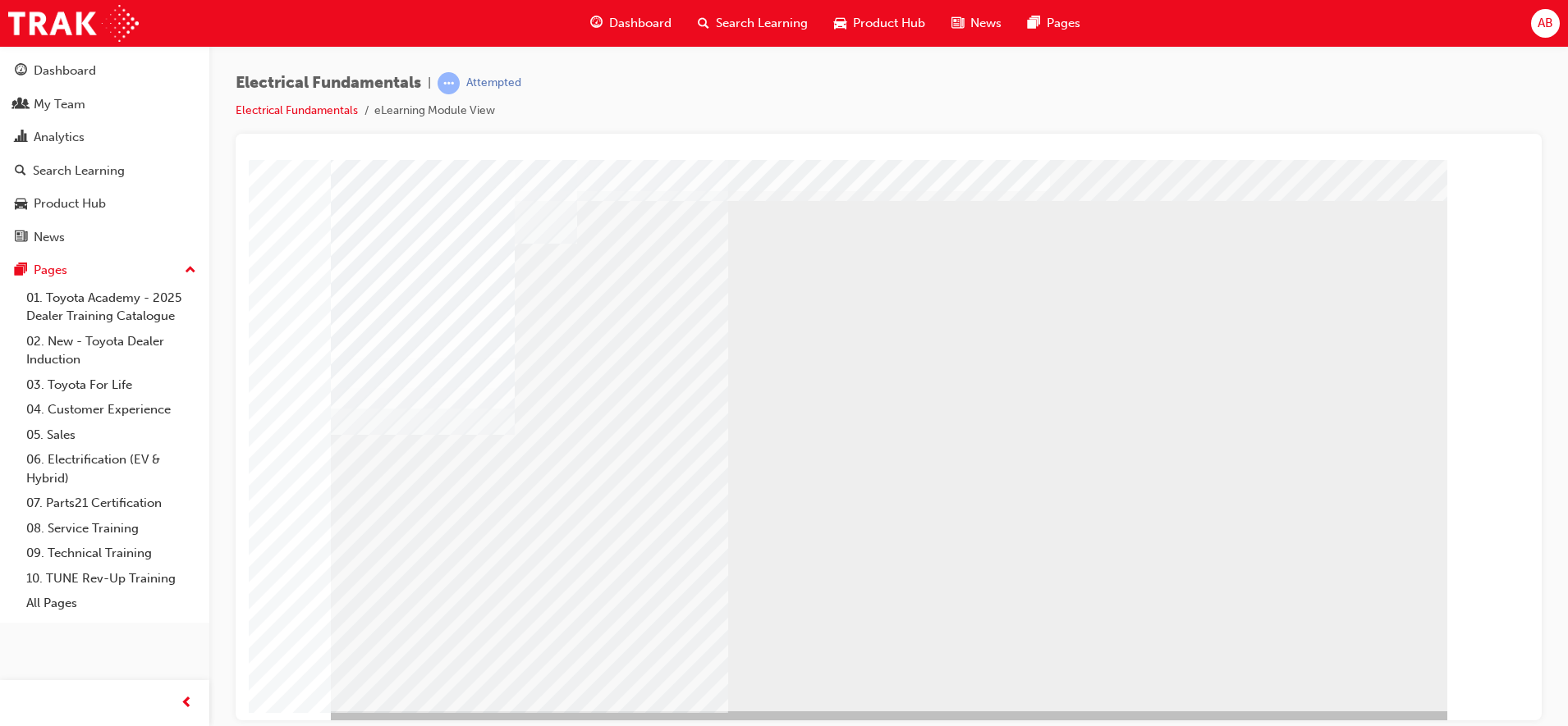
scroll to position [55, 0]
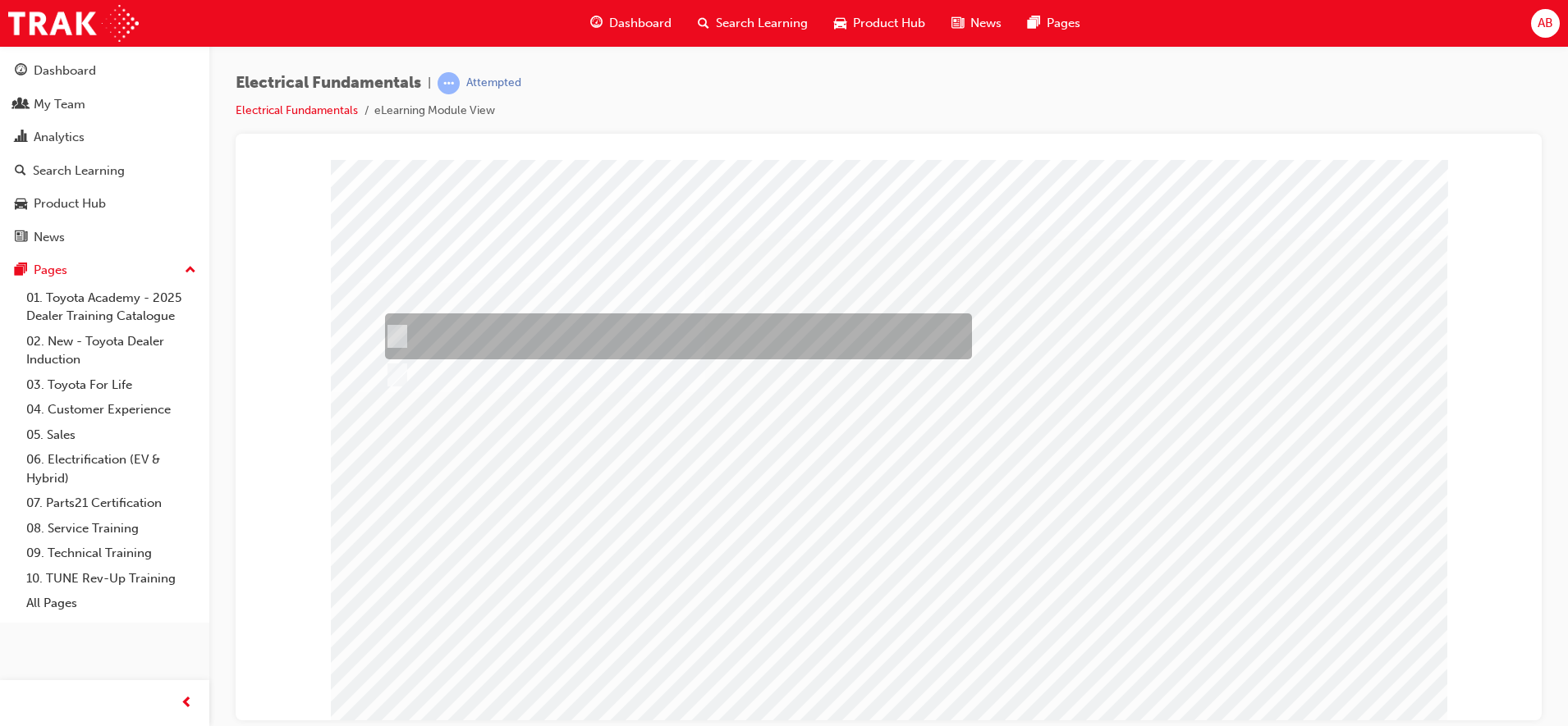
click at [435, 343] on div at bounding box center [675, 336] width 588 height 46
checkbox input "true"
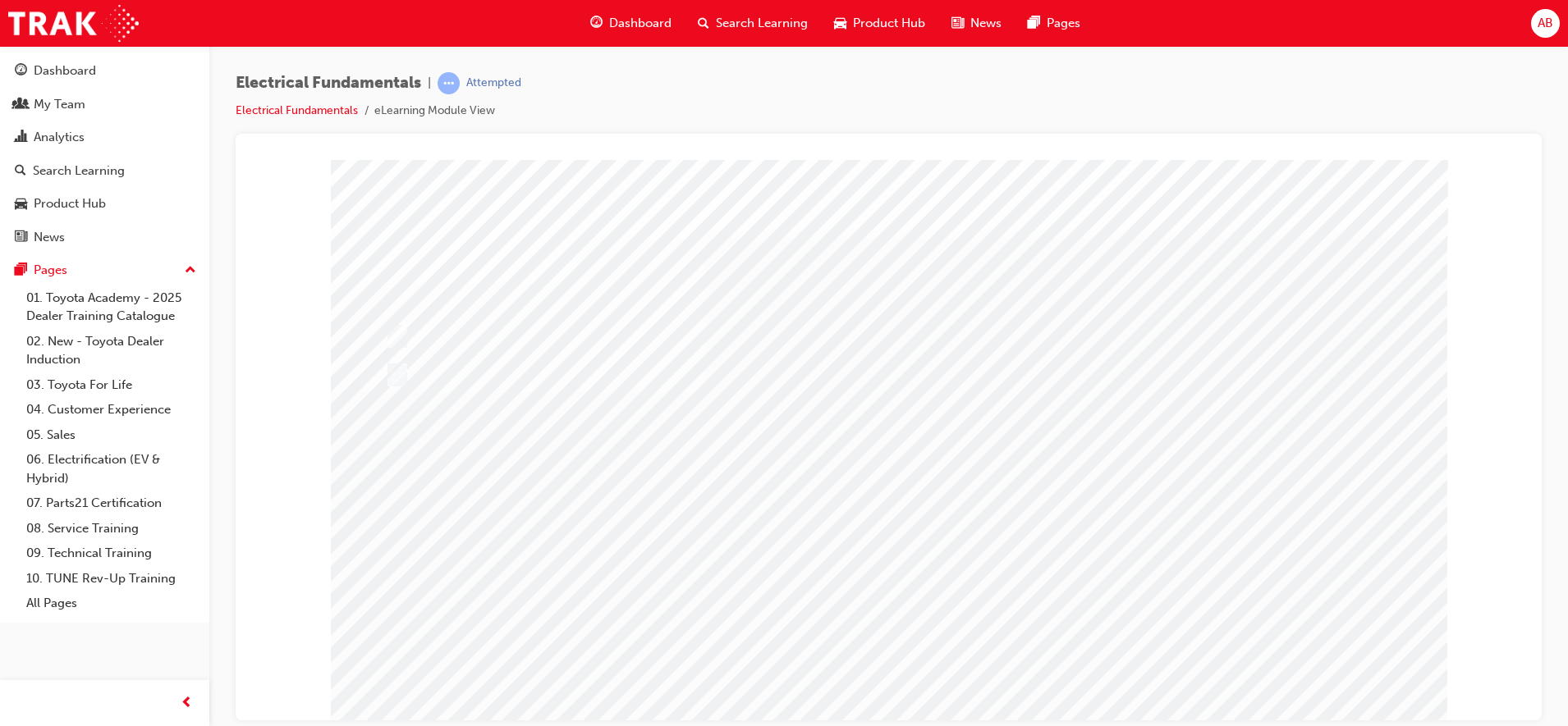
click at [902, 580] on div at bounding box center [889, 455] width 1117 height 591
